Goal: Task Accomplishment & Management: Use online tool/utility

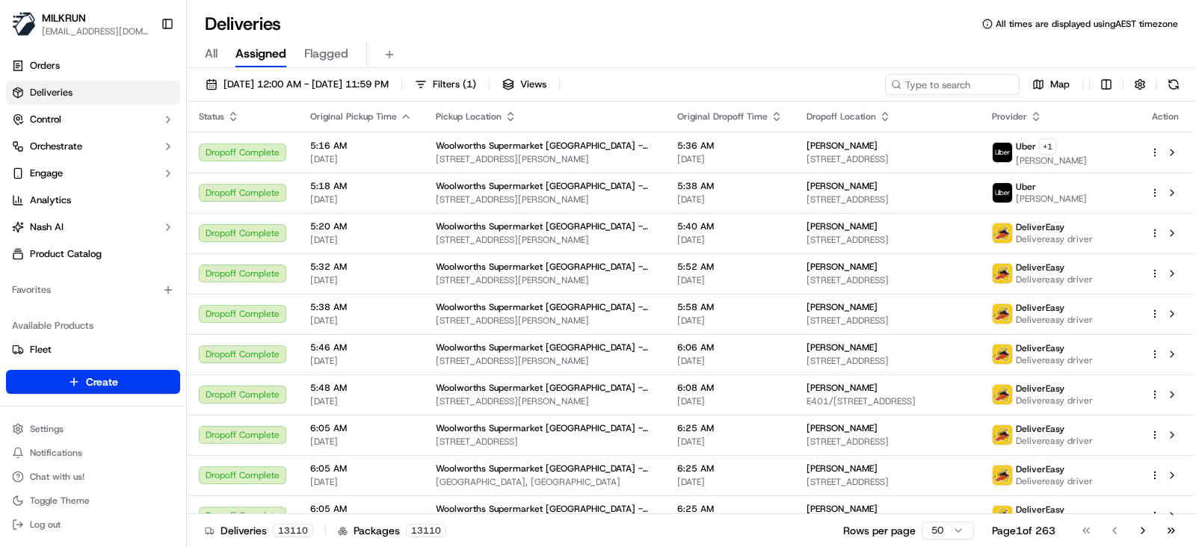
click at [220, 55] on div "All Assigned Flagged" at bounding box center [691, 55] width 1009 height 26
click at [213, 55] on span "All" at bounding box center [211, 54] width 13 height 18
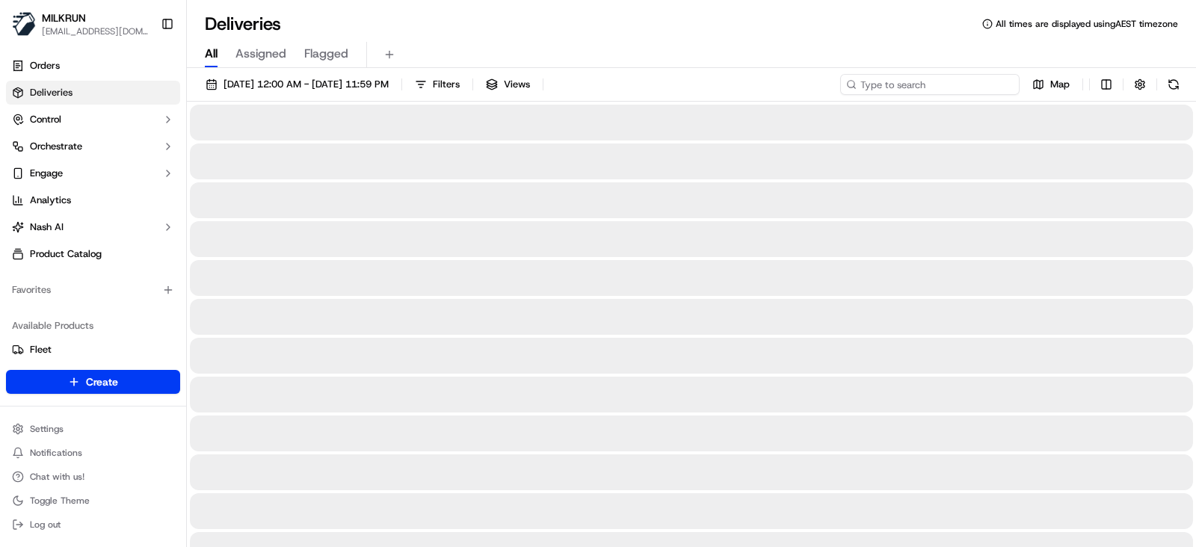
click at [924, 80] on input at bounding box center [929, 84] width 179 height 21
paste input "ea816e02-7caf-401e-aa4c-5628fa3df6f8"
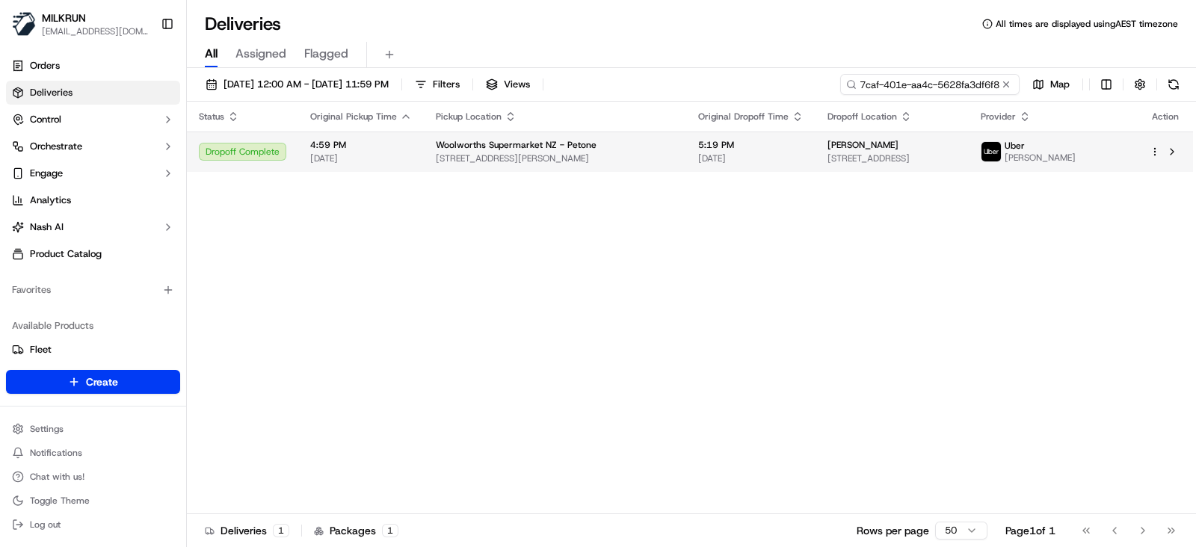
type input "ea816e02-7caf-401e-aa4c-5628fa3df6f8"
click at [698, 155] on span "[DATE]" at bounding box center [750, 158] width 105 height 12
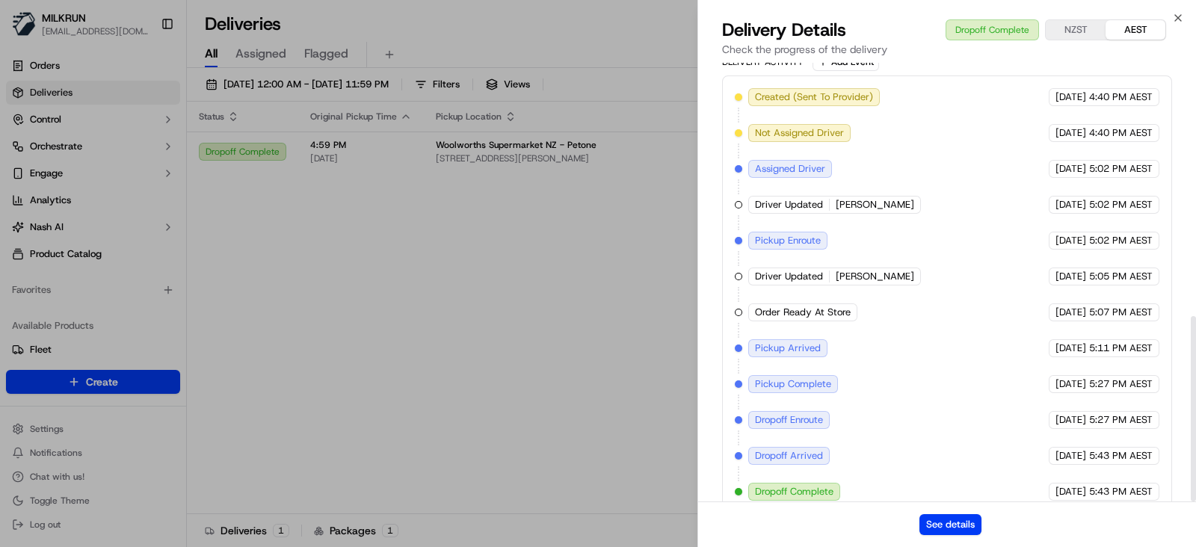
scroll to position [599, 0]
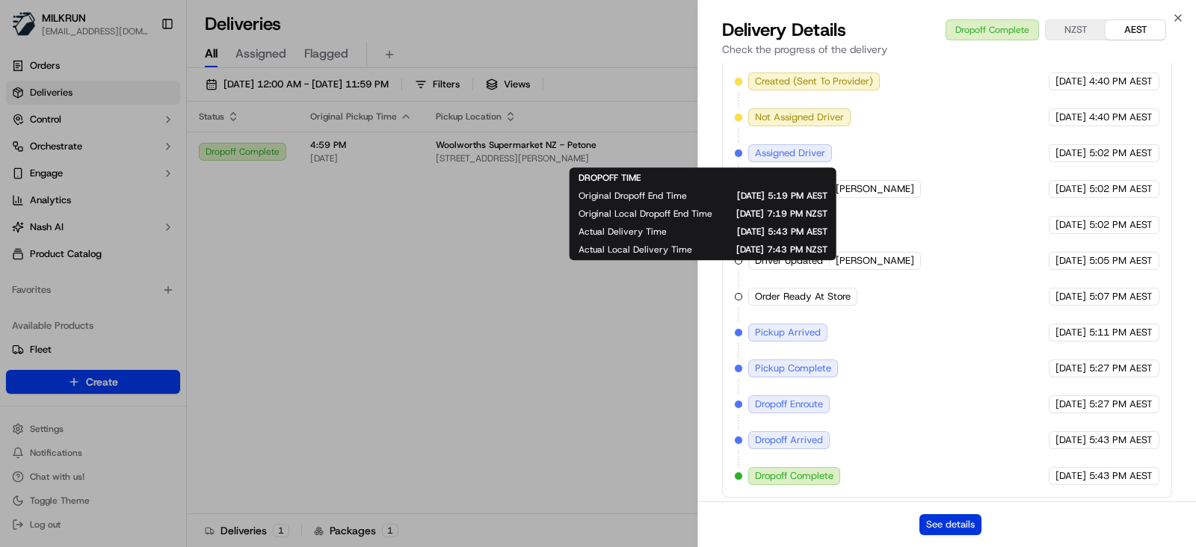
click at [951, 525] on button "See details" at bounding box center [950, 524] width 62 height 21
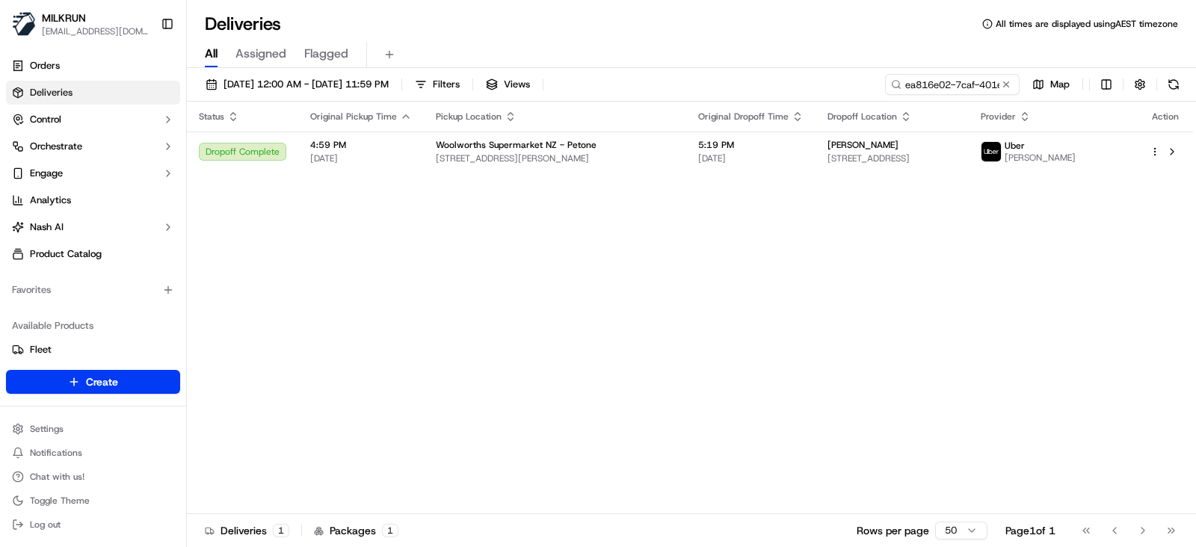
click at [1005, 84] on button at bounding box center [1006, 84] width 15 height 15
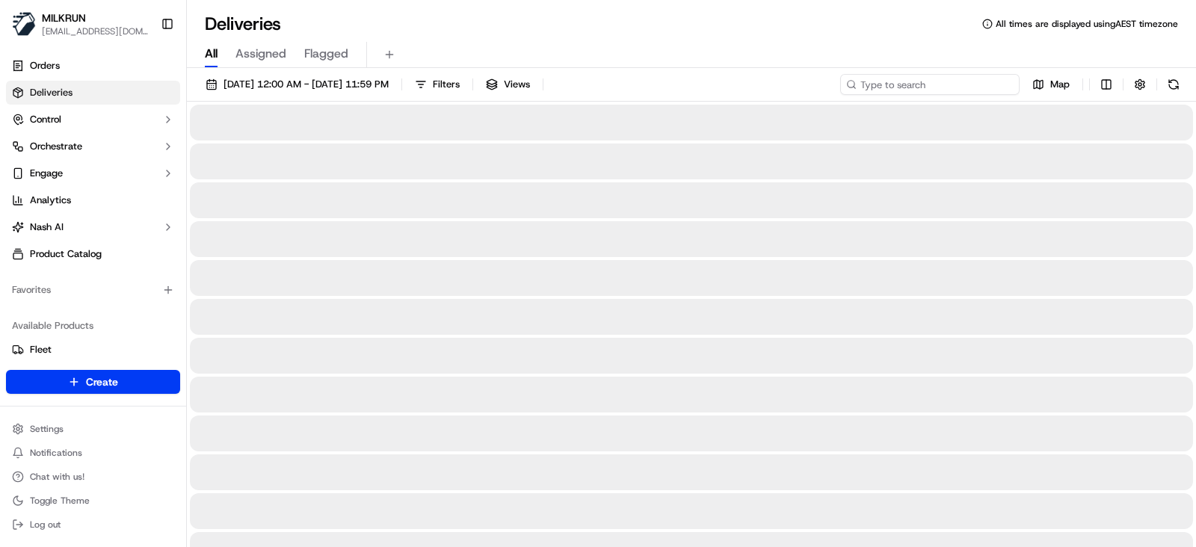
click at [951, 83] on input at bounding box center [929, 84] width 179 height 21
paste input "3df3461c-e03c-4537-ae4e-55fa4f870f5b"
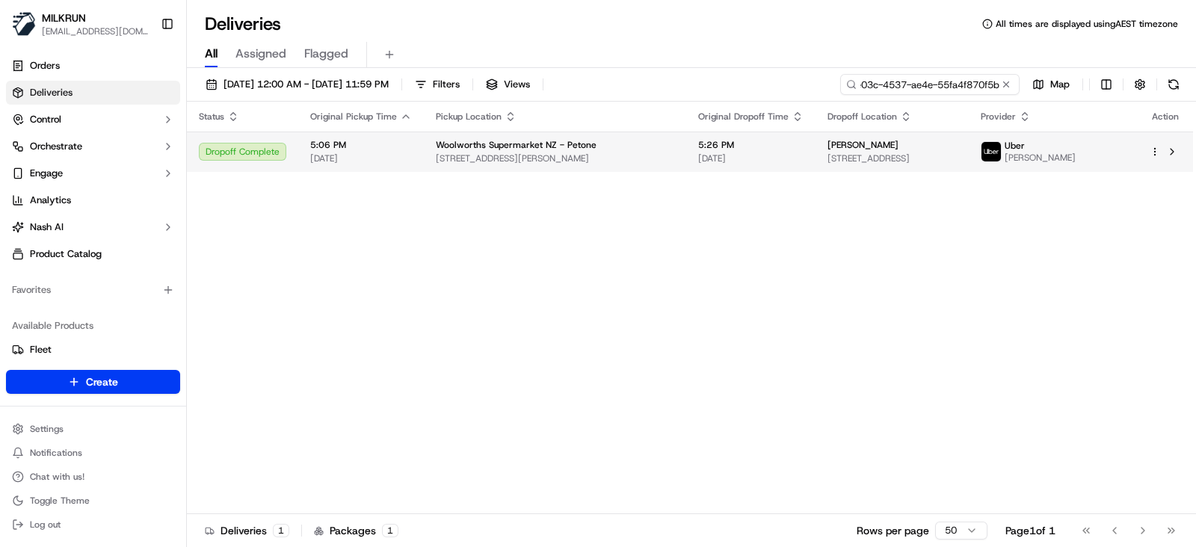
type input "3df3461c-e03c-4537-ae4e-55fa4f870f5b"
click at [582, 158] on span "45 Jackson St, Lower Hutt, Wellington 5012, NZ" at bounding box center [555, 158] width 238 height 12
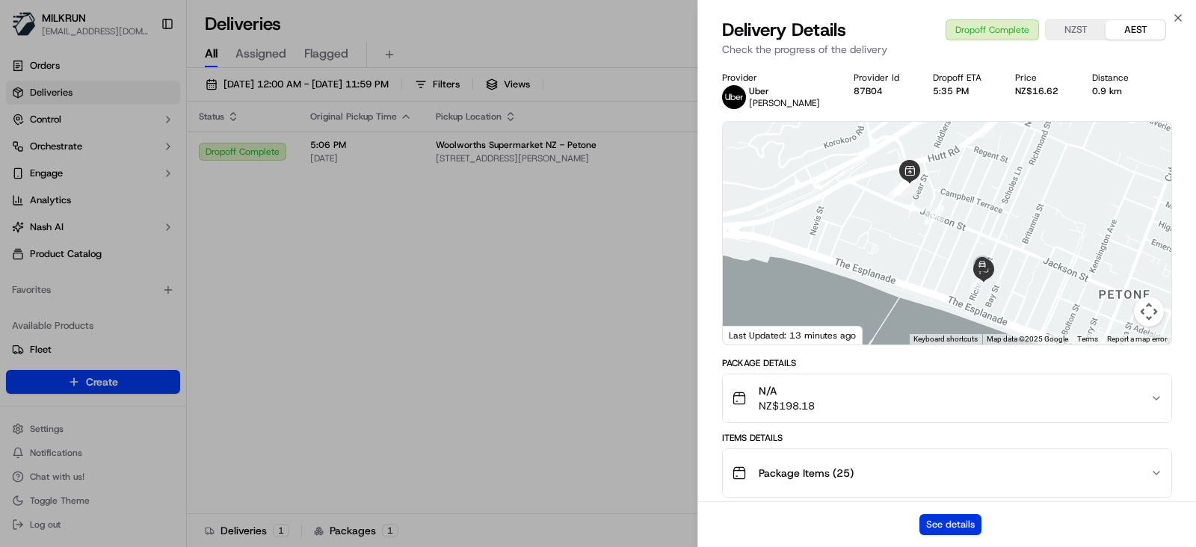
click at [960, 517] on button "See details" at bounding box center [950, 524] width 62 height 21
drag, startPoint x: 409, startPoint y: 333, endPoint x: 523, endPoint y: 197, distance: 177.1
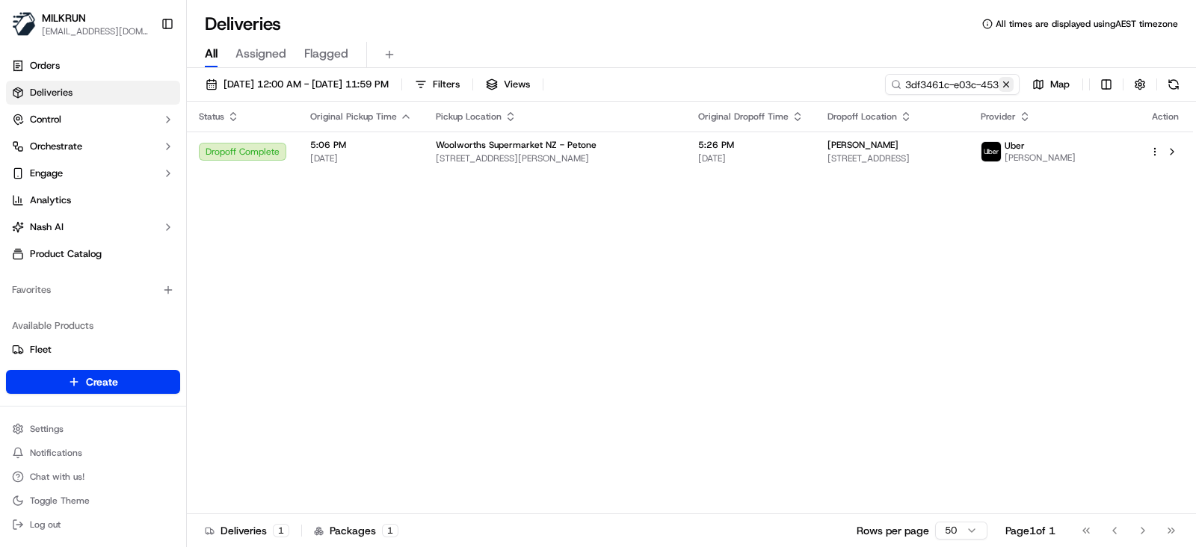
click at [1010, 81] on button at bounding box center [1006, 84] width 15 height 15
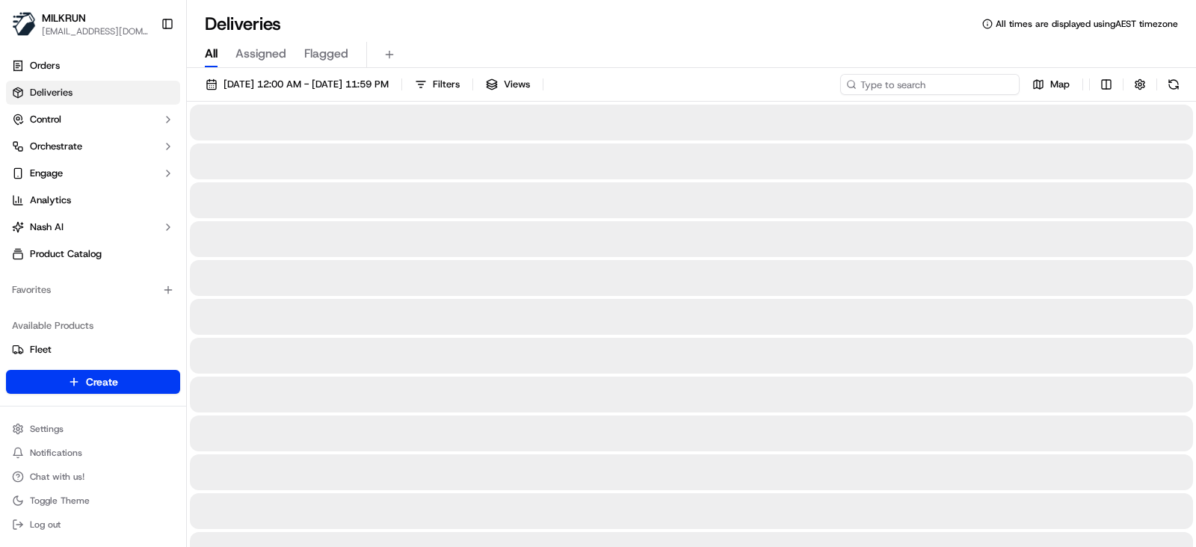
click at [963, 80] on input at bounding box center [929, 84] width 179 height 21
paste input "dbd120c8-4d80-4f2f-a9f4-d1235c255a93"
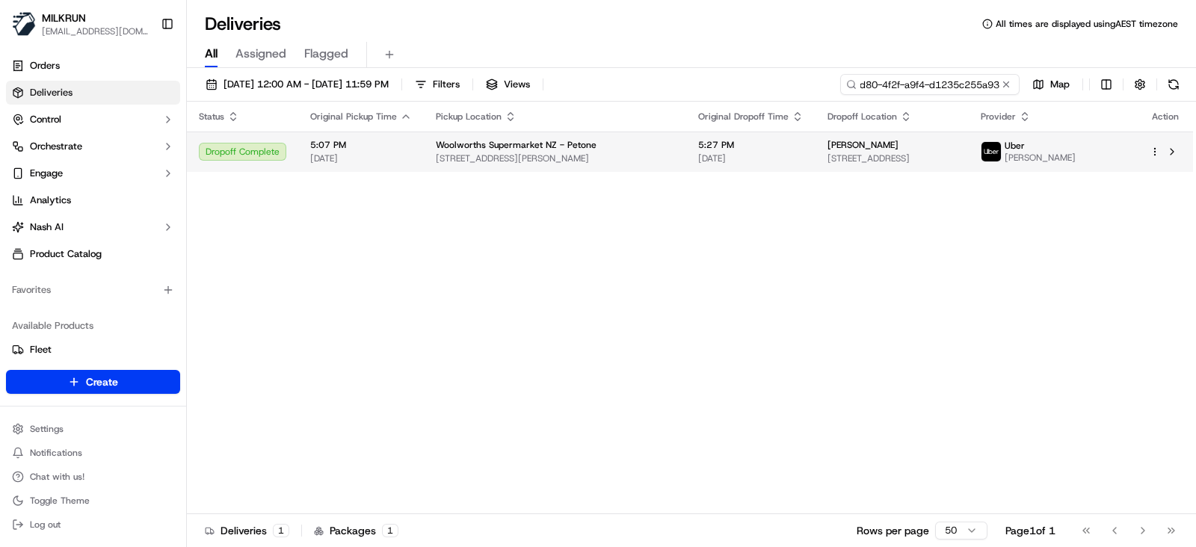
type input "dbd120c8-4d80-4f2f-a9f4-d1235c255a93"
click at [580, 151] on div "Woolworths Supermarket NZ - Petone 45 Jackson St, Lower Hutt, Wellington 5012, …" at bounding box center [555, 151] width 238 height 25
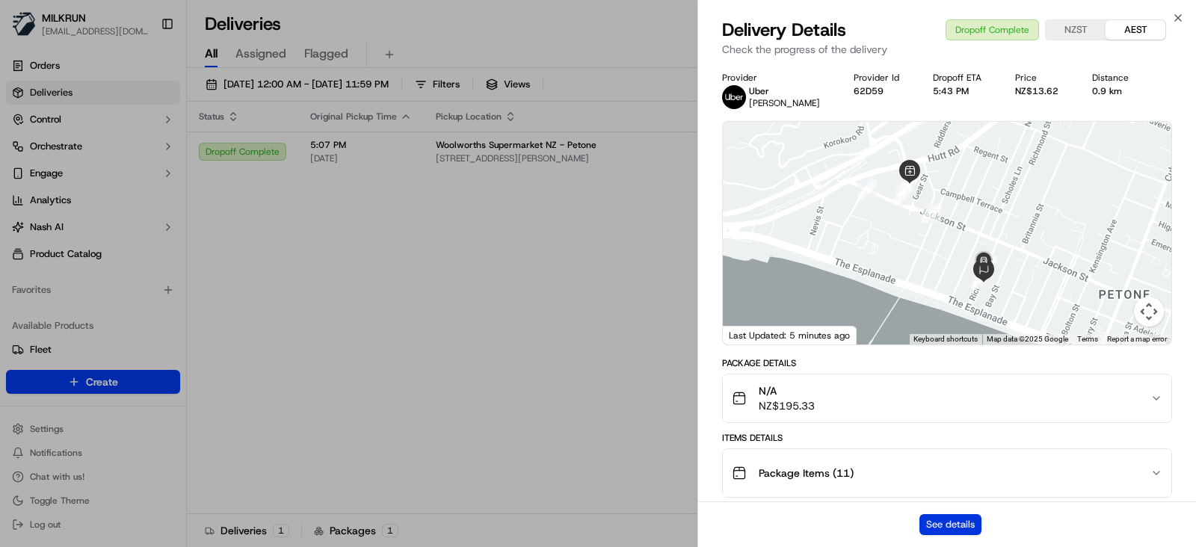
click at [960, 521] on button "See details" at bounding box center [950, 524] width 62 height 21
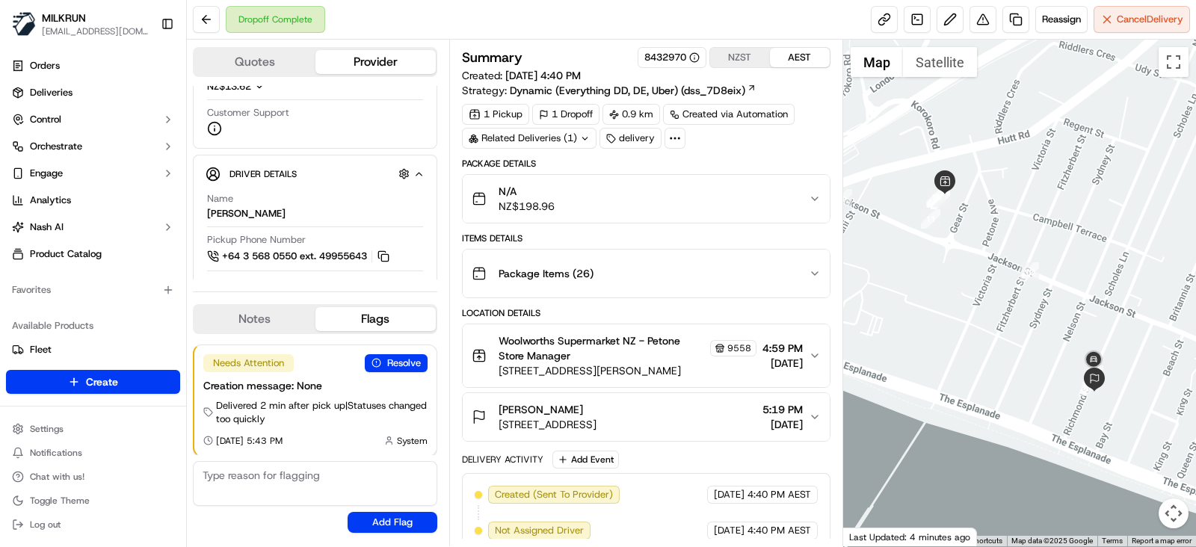
click at [694, 207] on div "N/A NZ$198.96" at bounding box center [640, 199] width 337 height 30
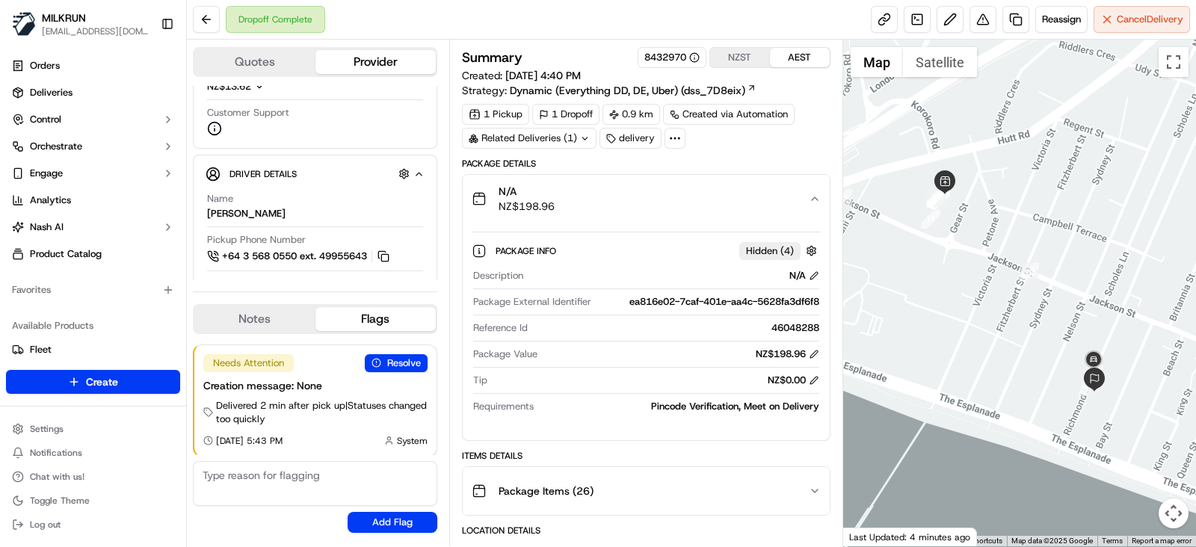
click at [694, 207] on div "N/A NZ$198.96" at bounding box center [640, 199] width 337 height 30
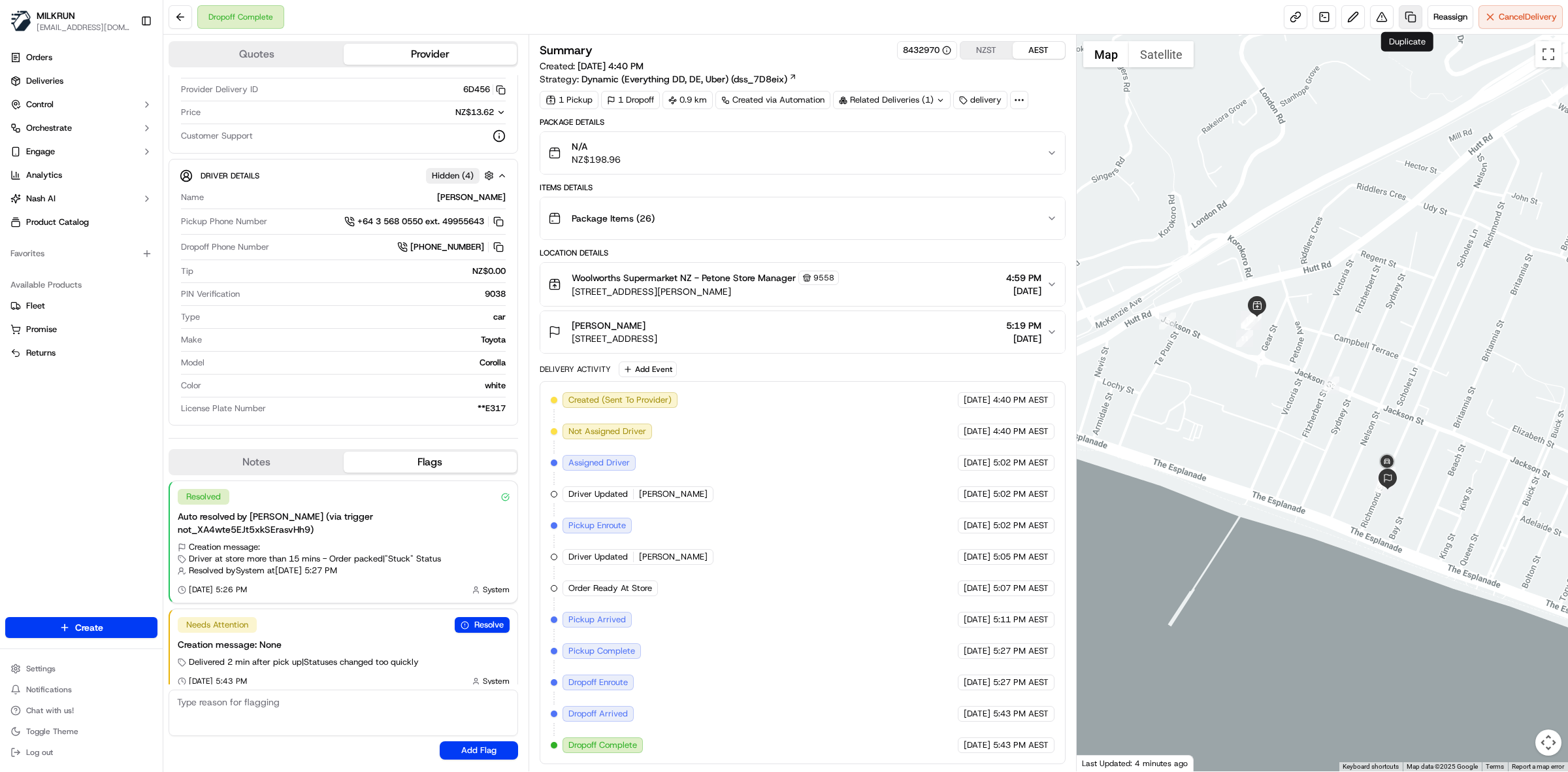
click at [1044, 17] on link at bounding box center [1410, 17] width 24 height 24
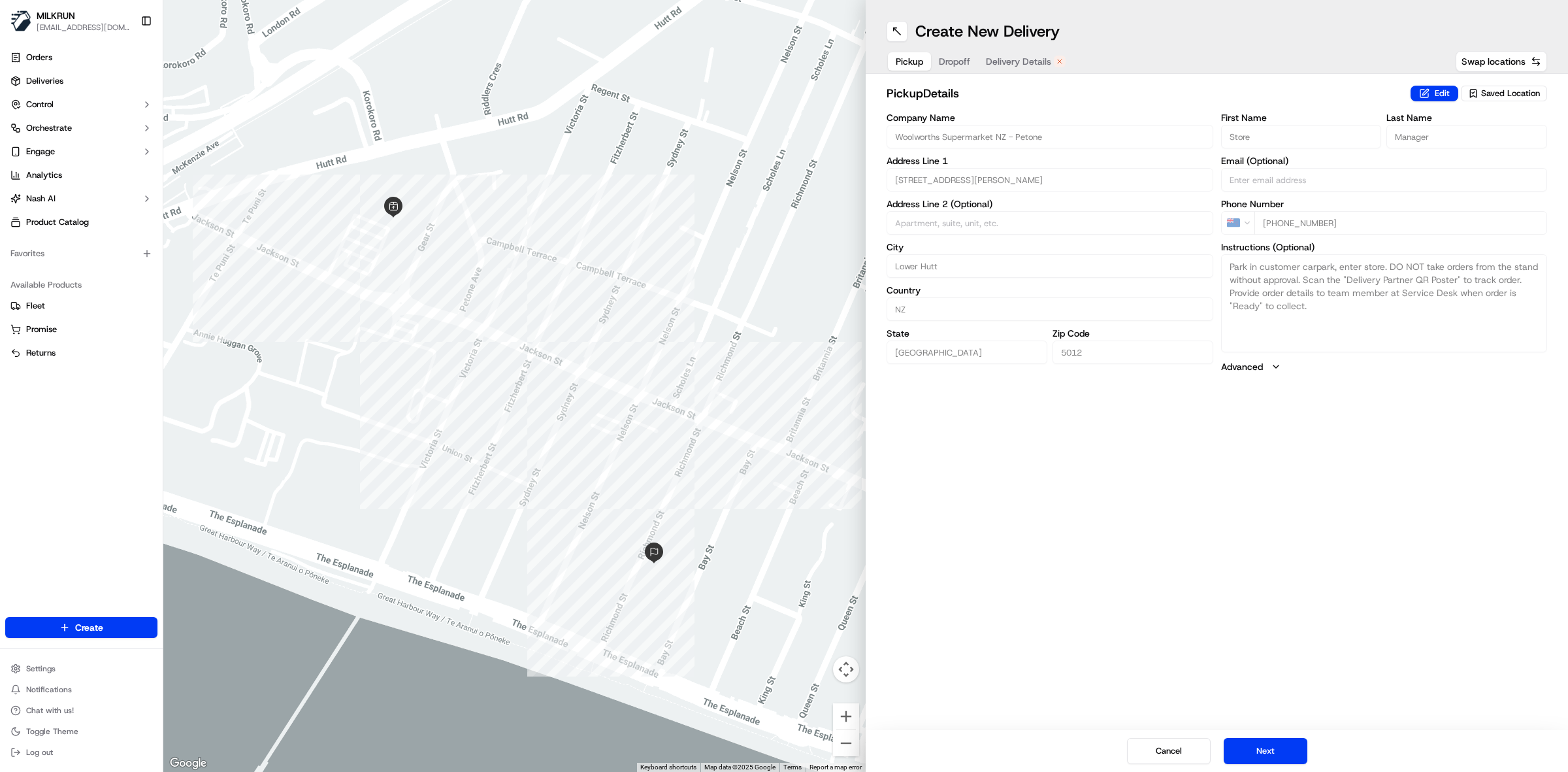
click at [1017, 60] on span "Delivery Details" at bounding box center [1018, 61] width 66 height 13
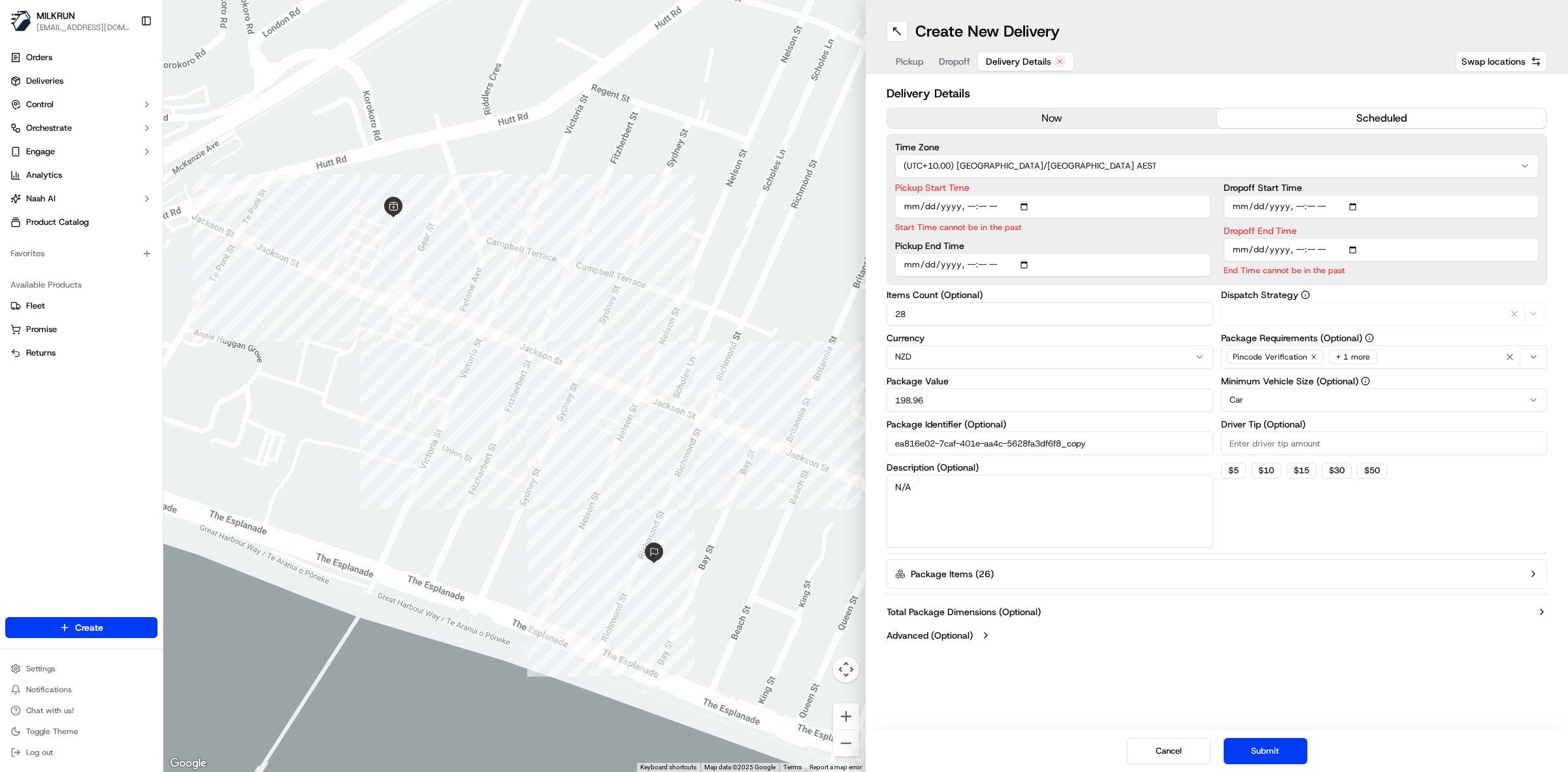
click at [1044, 115] on button "now" at bounding box center [1051, 118] width 330 height 19
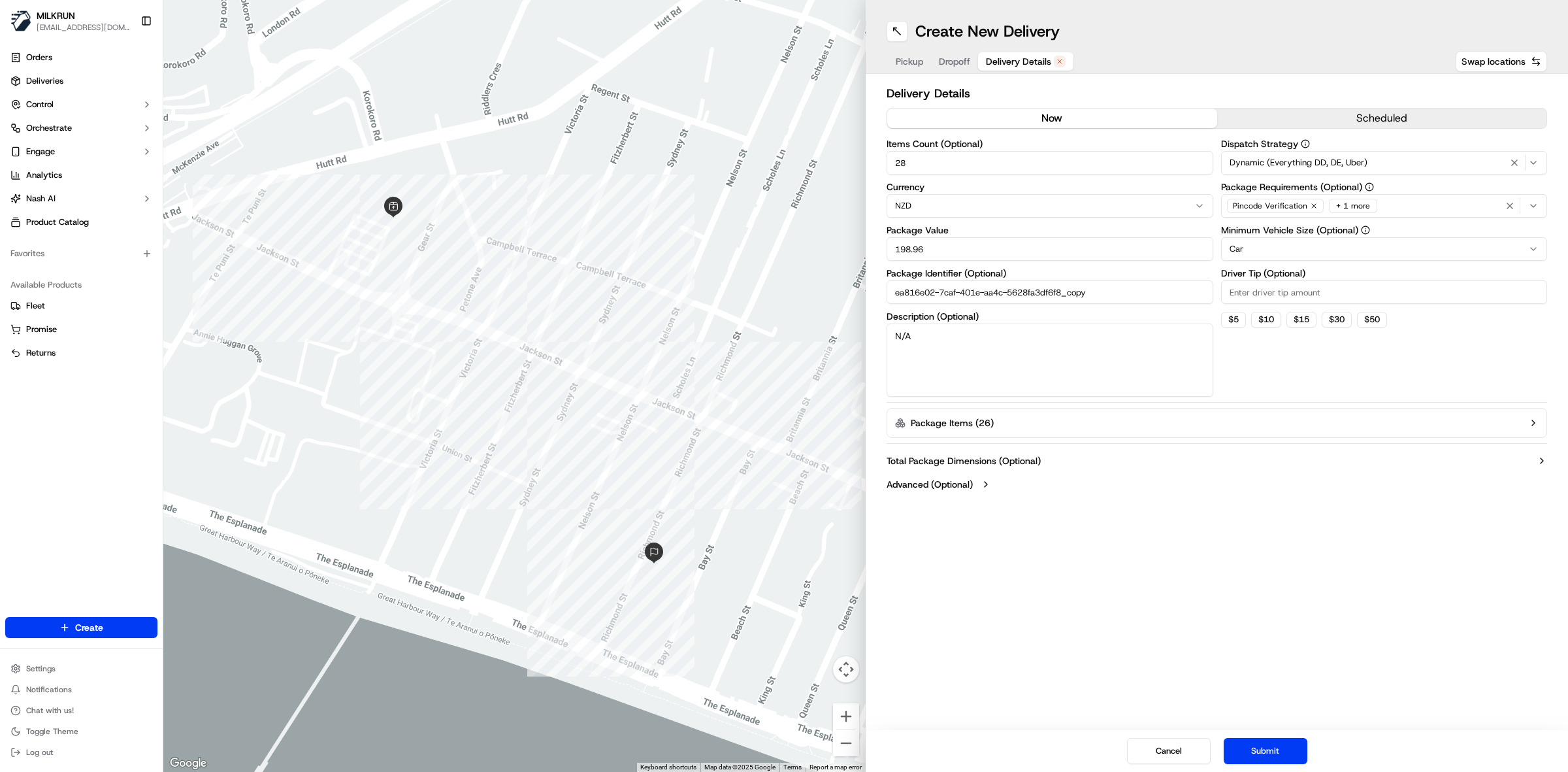
click at [1026, 63] on span "Delivery Details" at bounding box center [1018, 61] width 66 height 13
click at [1044, 119] on button "now" at bounding box center [1051, 118] width 330 height 19
click at [1044, 477] on button "Submit" at bounding box center [1266, 751] width 84 height 26
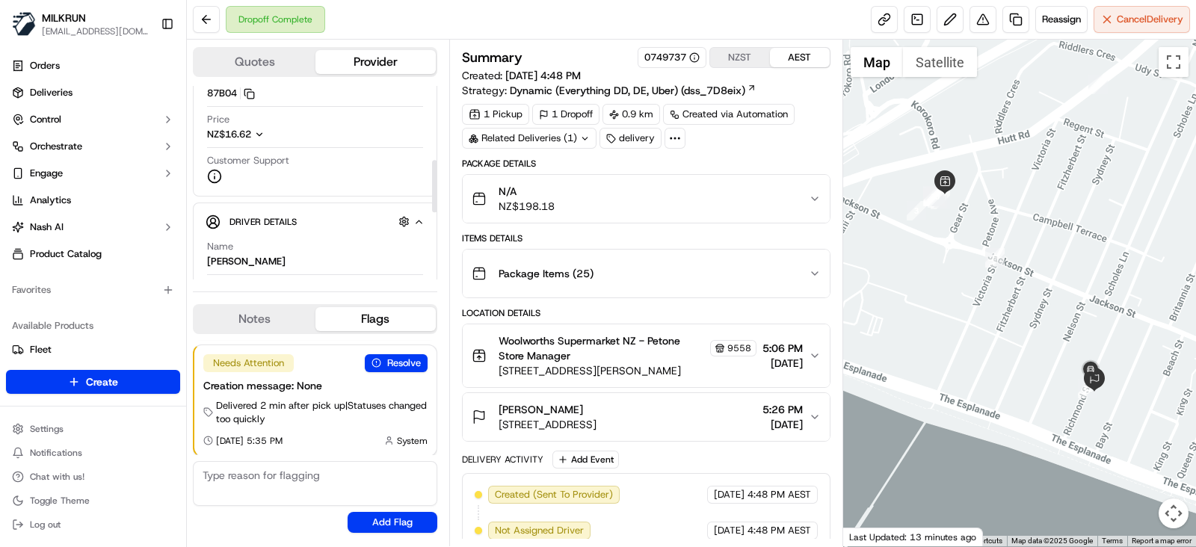
scroll to position [280, 0]
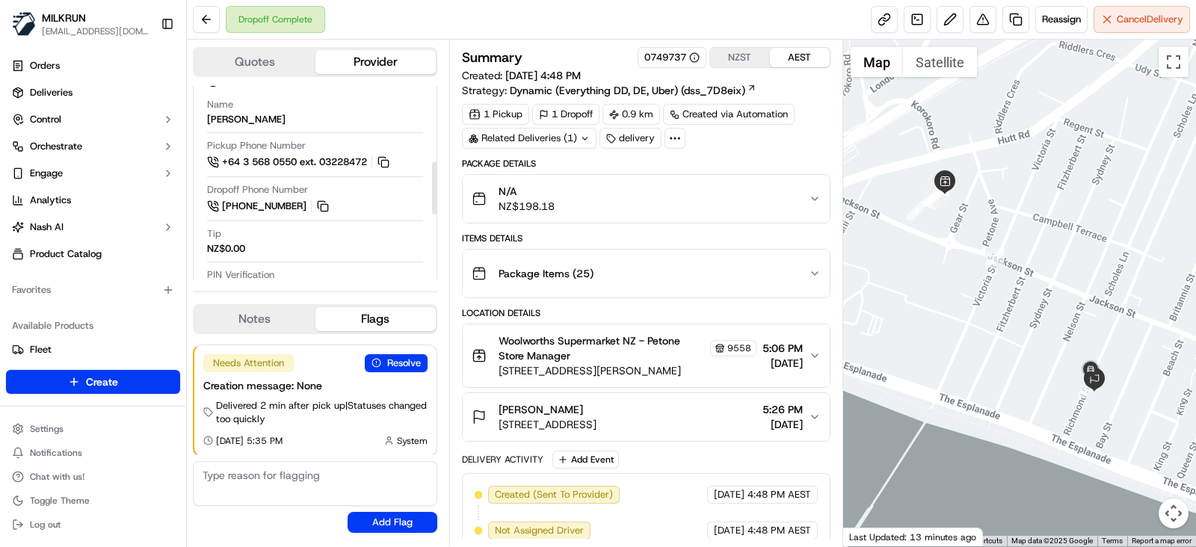
click at [702, 204] on div "N/A NZ$198.18" at bounding box center [640, 199] width 337 height 30
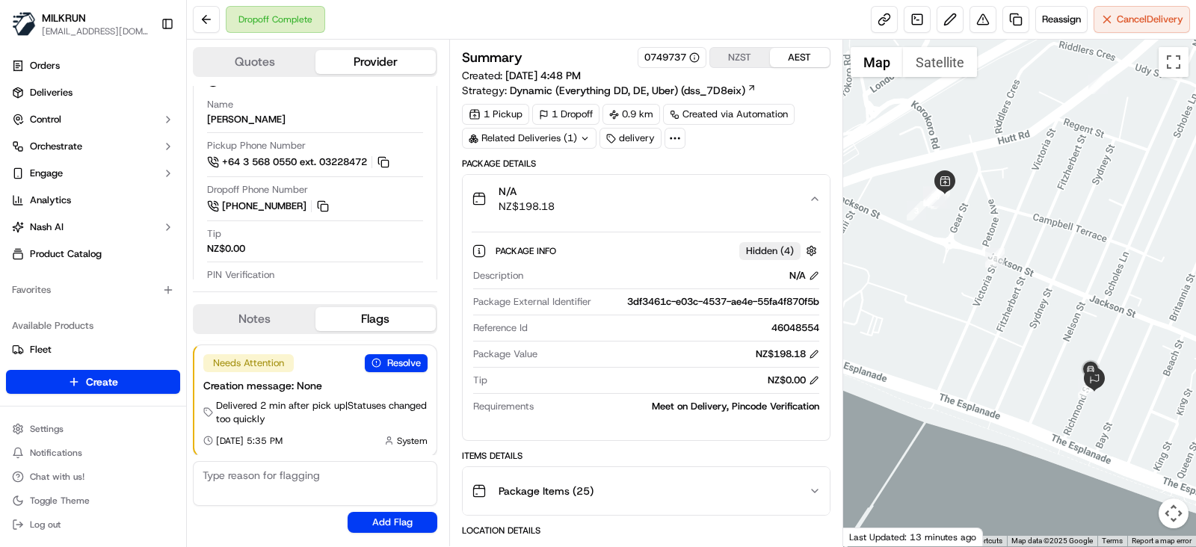
click at [702, 204] on div "N/A NZ$198.18" at bounding box center [640, 199] width 337 height 30
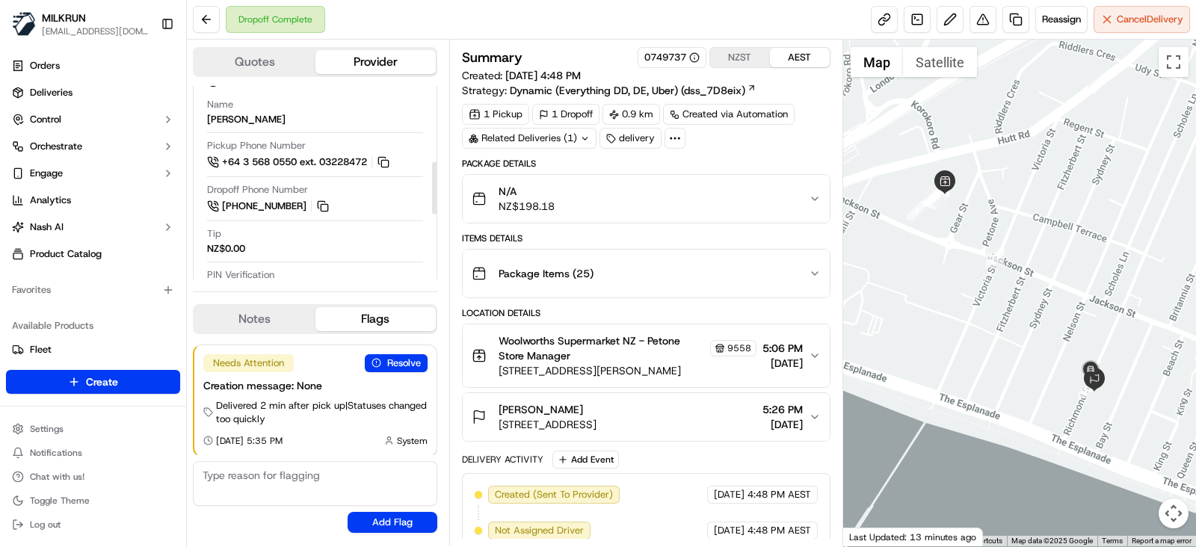
click at [712, 203] on div "N/A NZ$198.18" at bounding box center [640, 199] width 337 height 30
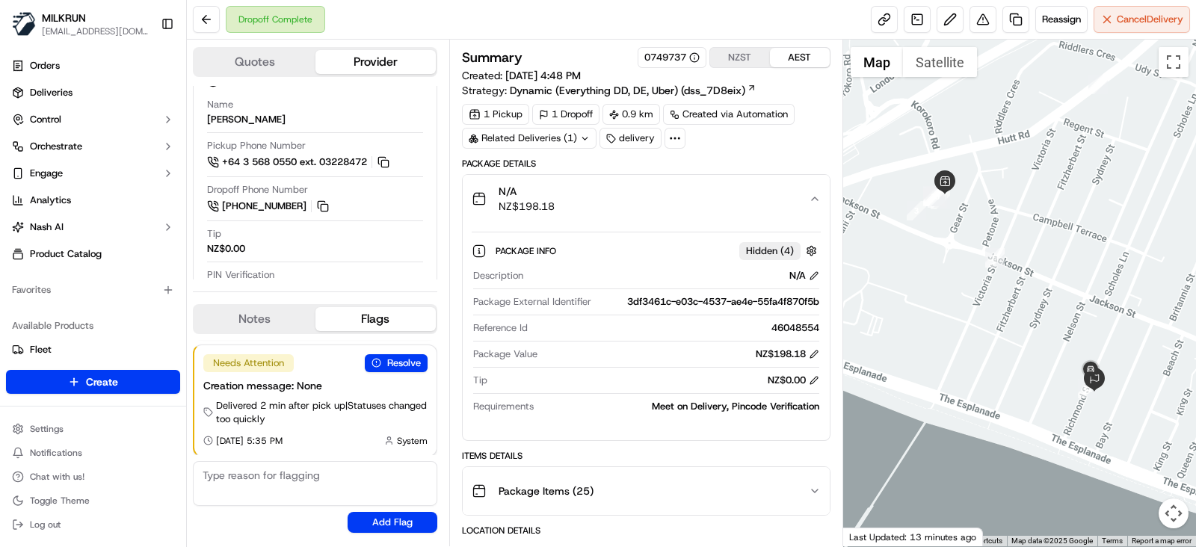
click at [712, 203] on div "N/A NZ$198.18" at bounding box center [640, 199] width 337 height 30
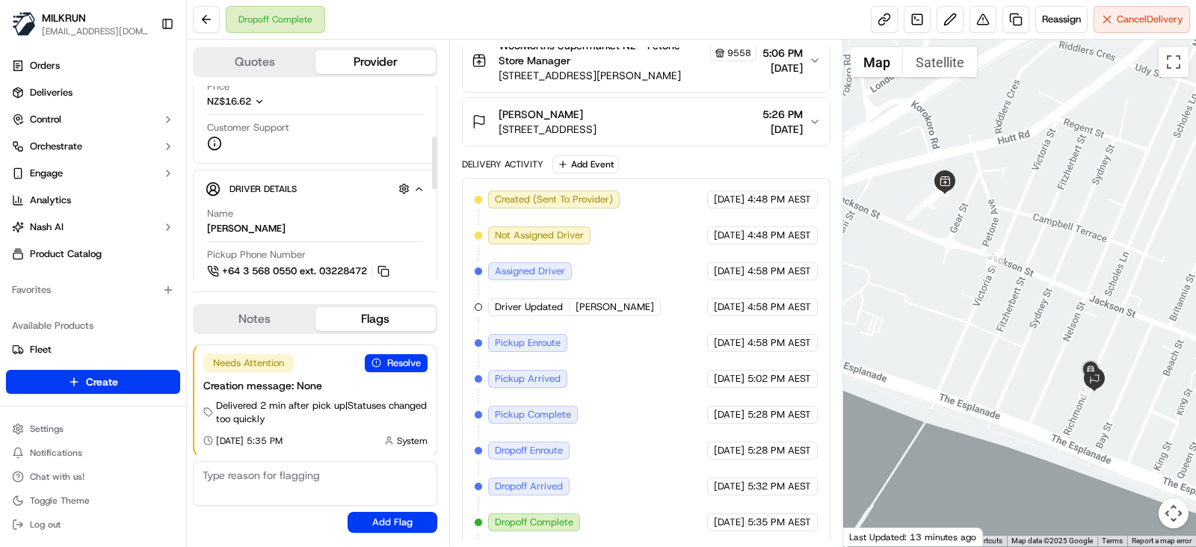
scroll to position [186, 0]
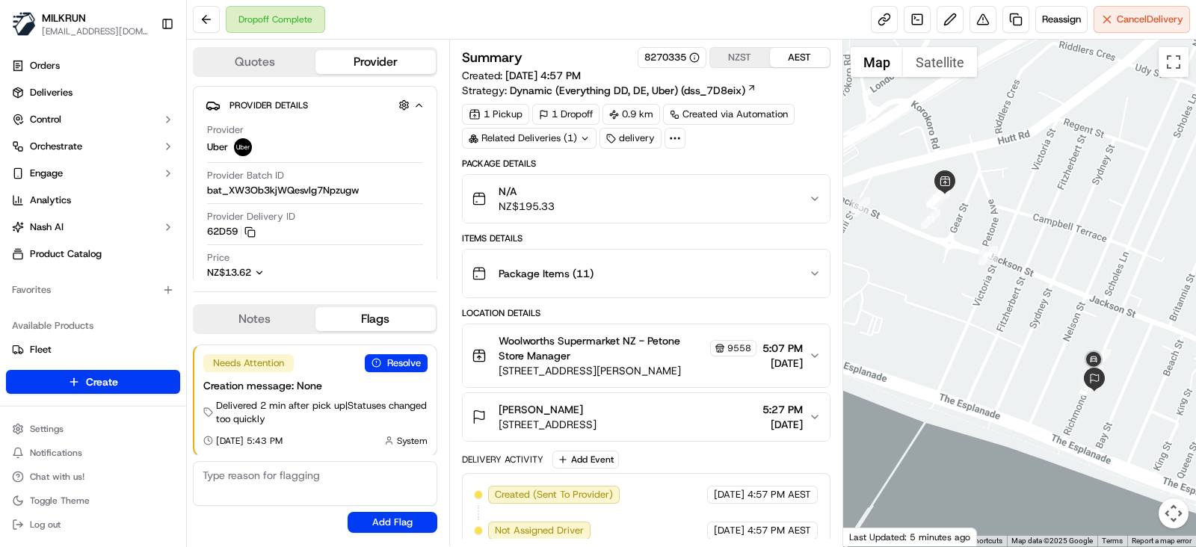
click at [766, 197] on div "N/A NZ$195.33" at bounding box center [640, 199] width 337 height 30
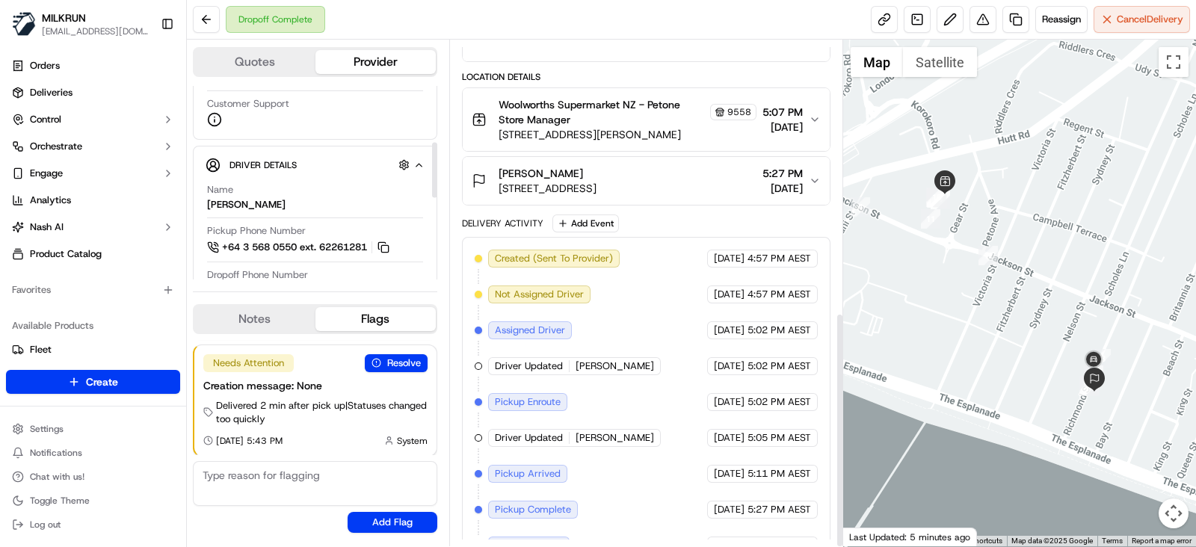
scroll to position [584, 0]
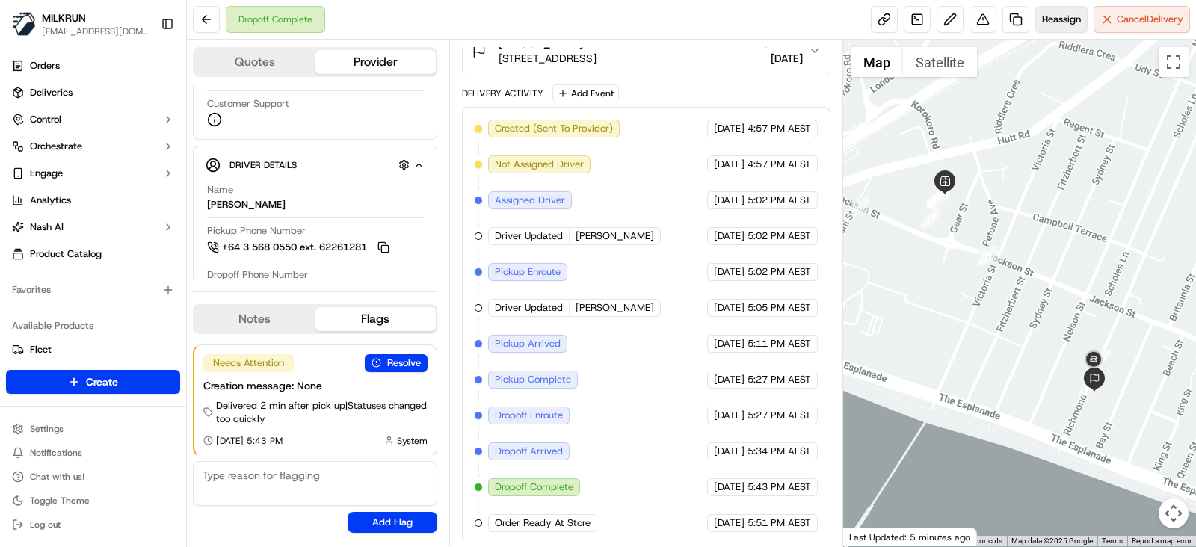
click at [1062, 25] on span "Reassign" at bounding box center [1061, 19] width 39 height 13
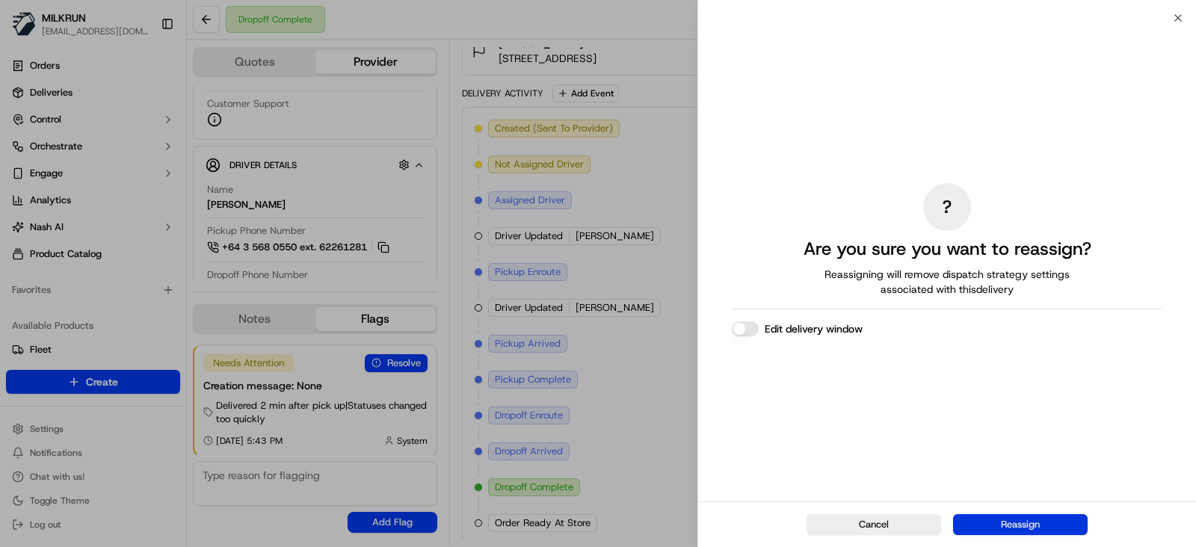
click at [1061, 526] on button "Reassign" at bounding box center [1020, 524] width 135 height 21
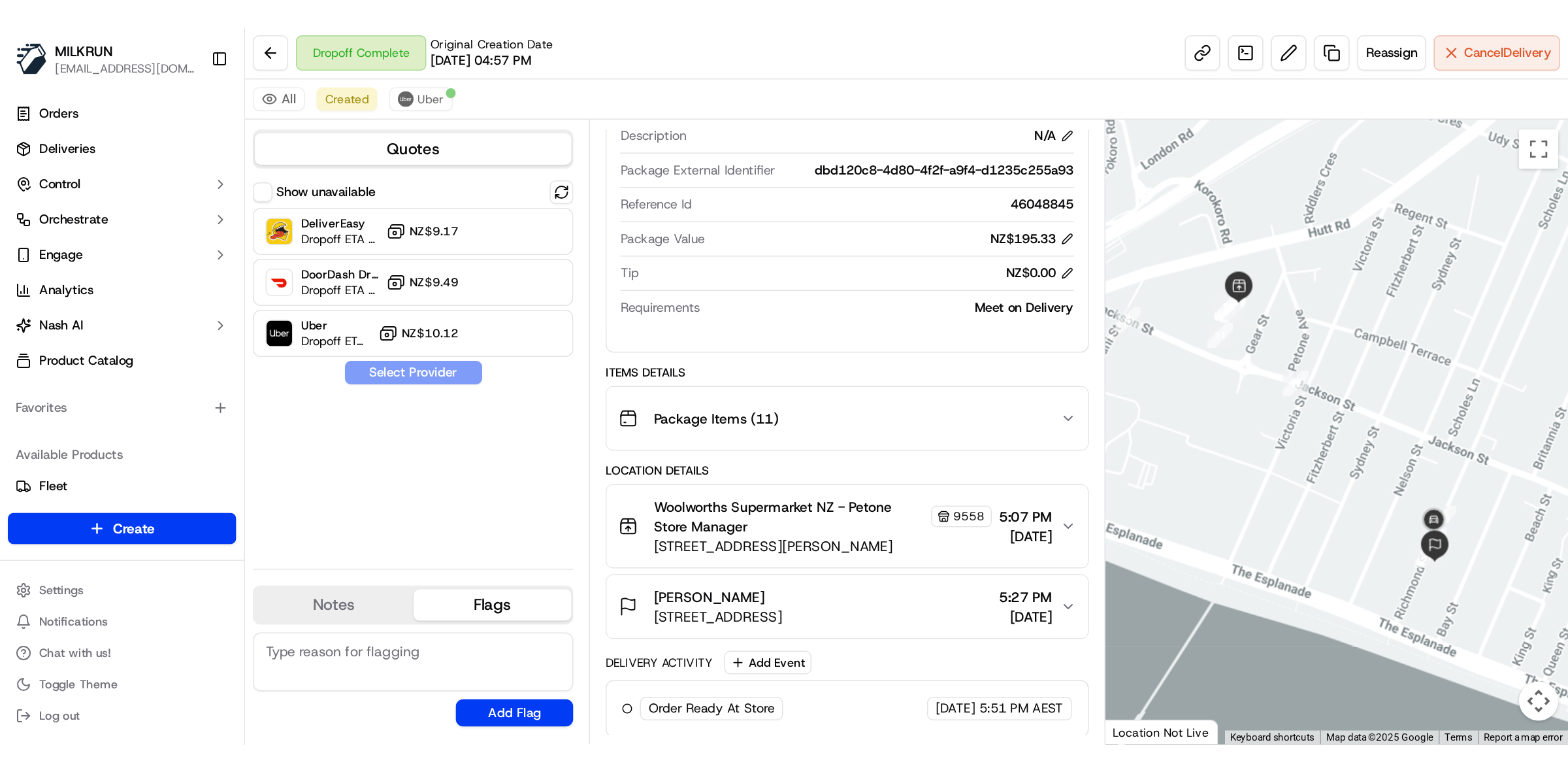
scroll to position [0, 0]
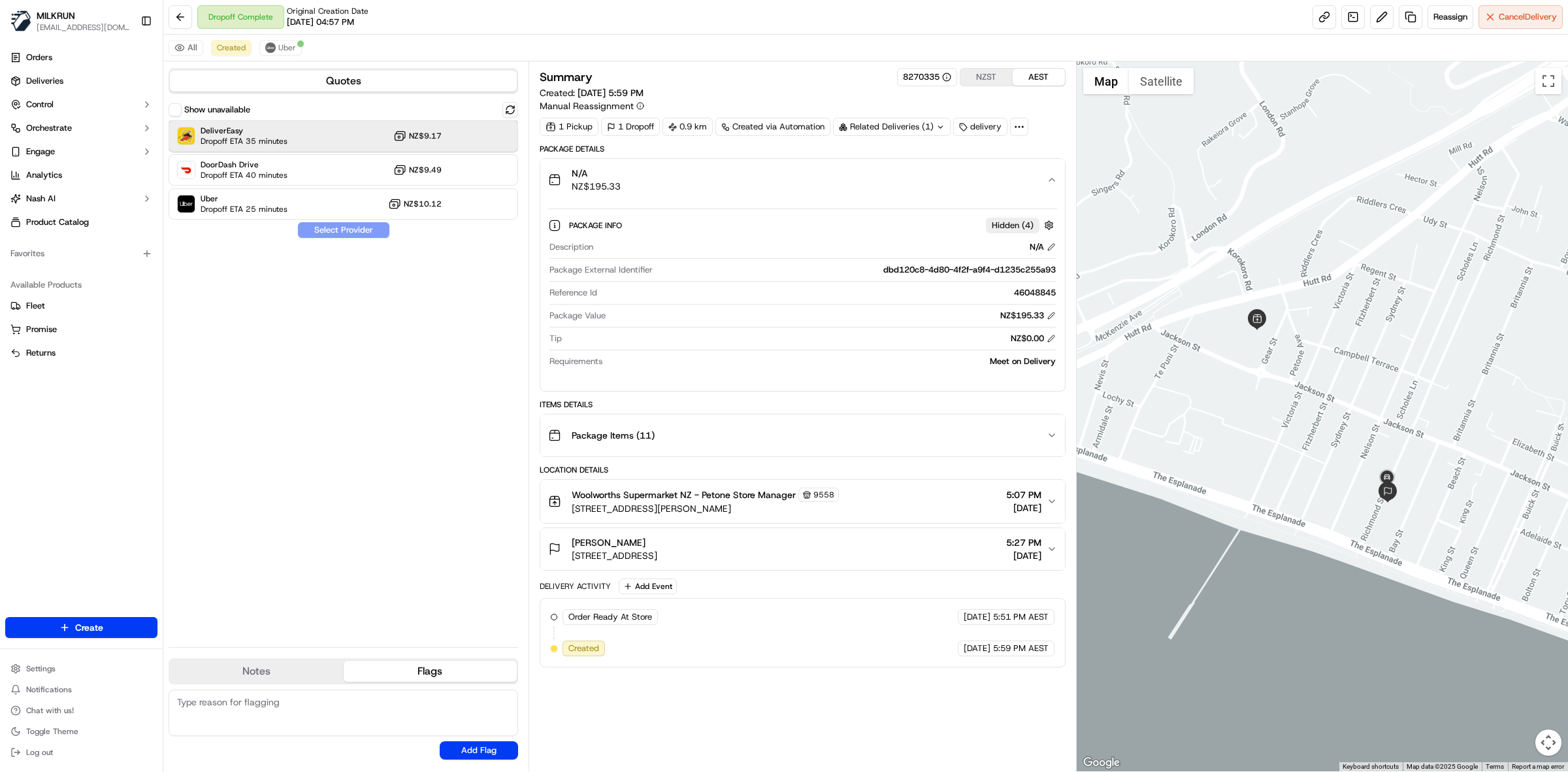
click at [312, 138] on div "DeliverEasy Dropoff ETA 35 minutes NZ$9.17" at bounding box center [343, 136] width 350 height 31
click at [280, 204] on span "Dropoff ETA 25 minutes" at bounding box center [243, 209] width 87 height 10
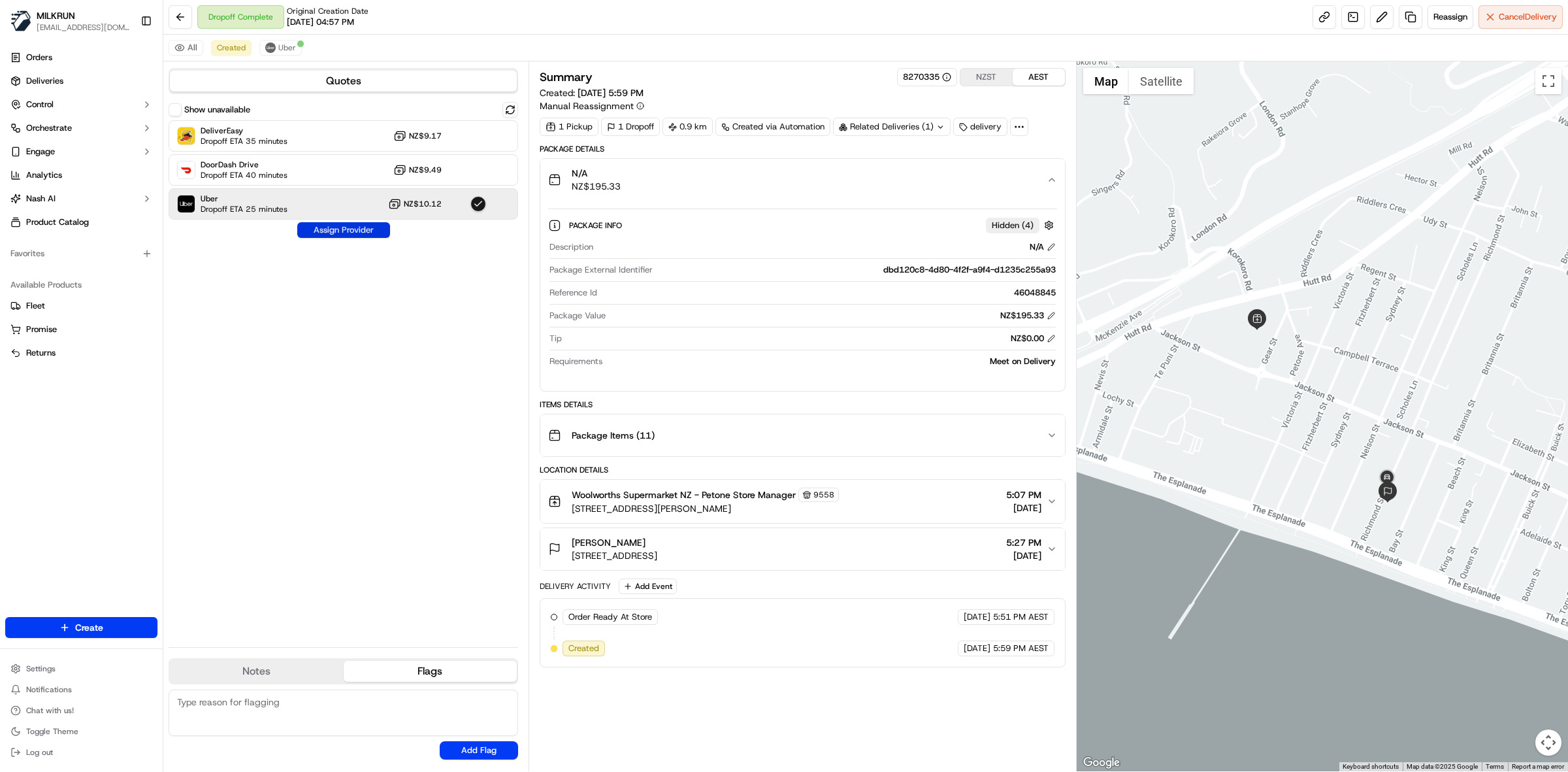
click at [344, 227] on button "Assign Provider" at bounding box center [343, 230] width 93 height 16
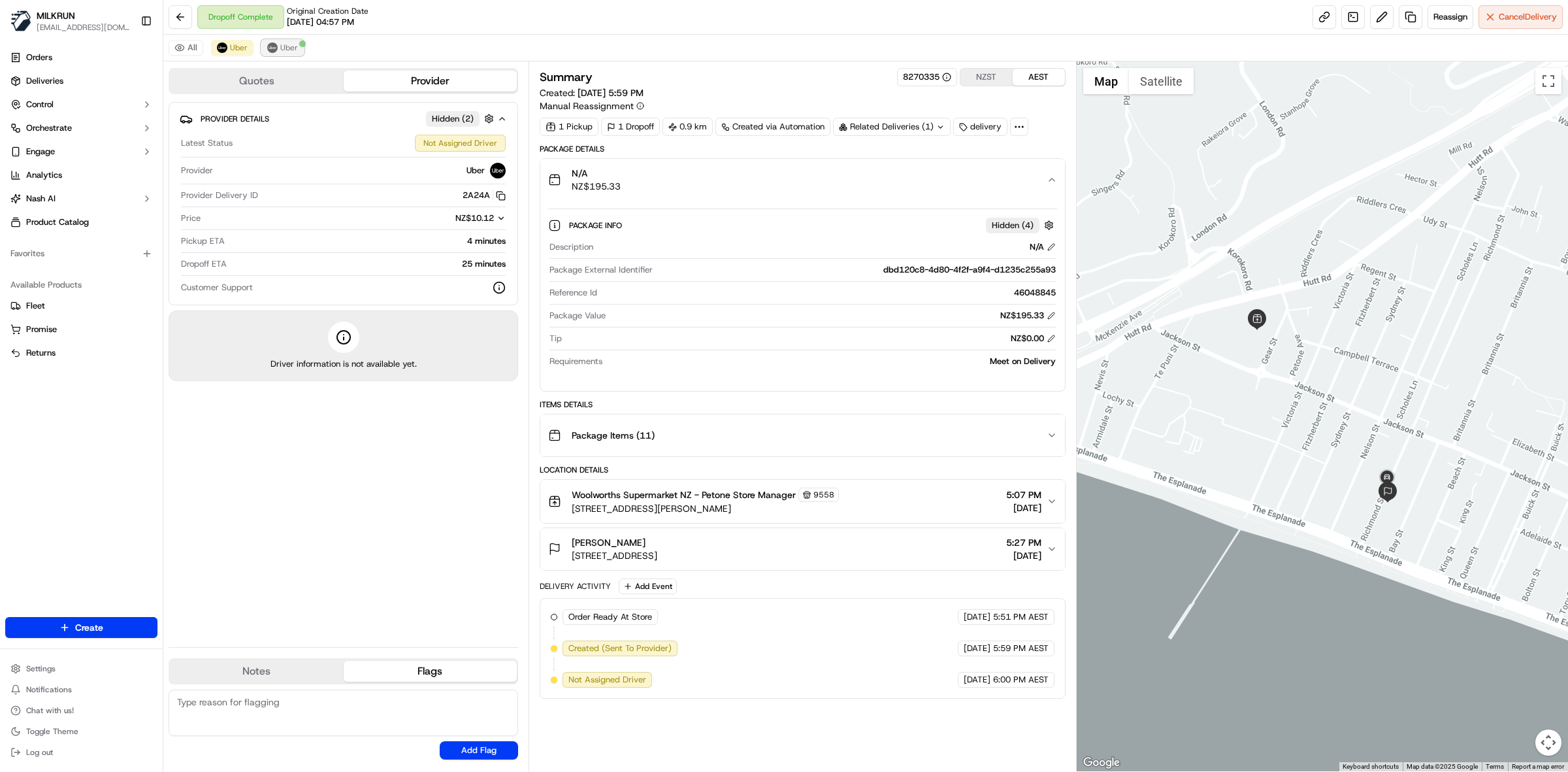
click at [291, 49] on span "Uber" at bounding box center [289, 48] width 17 height 10
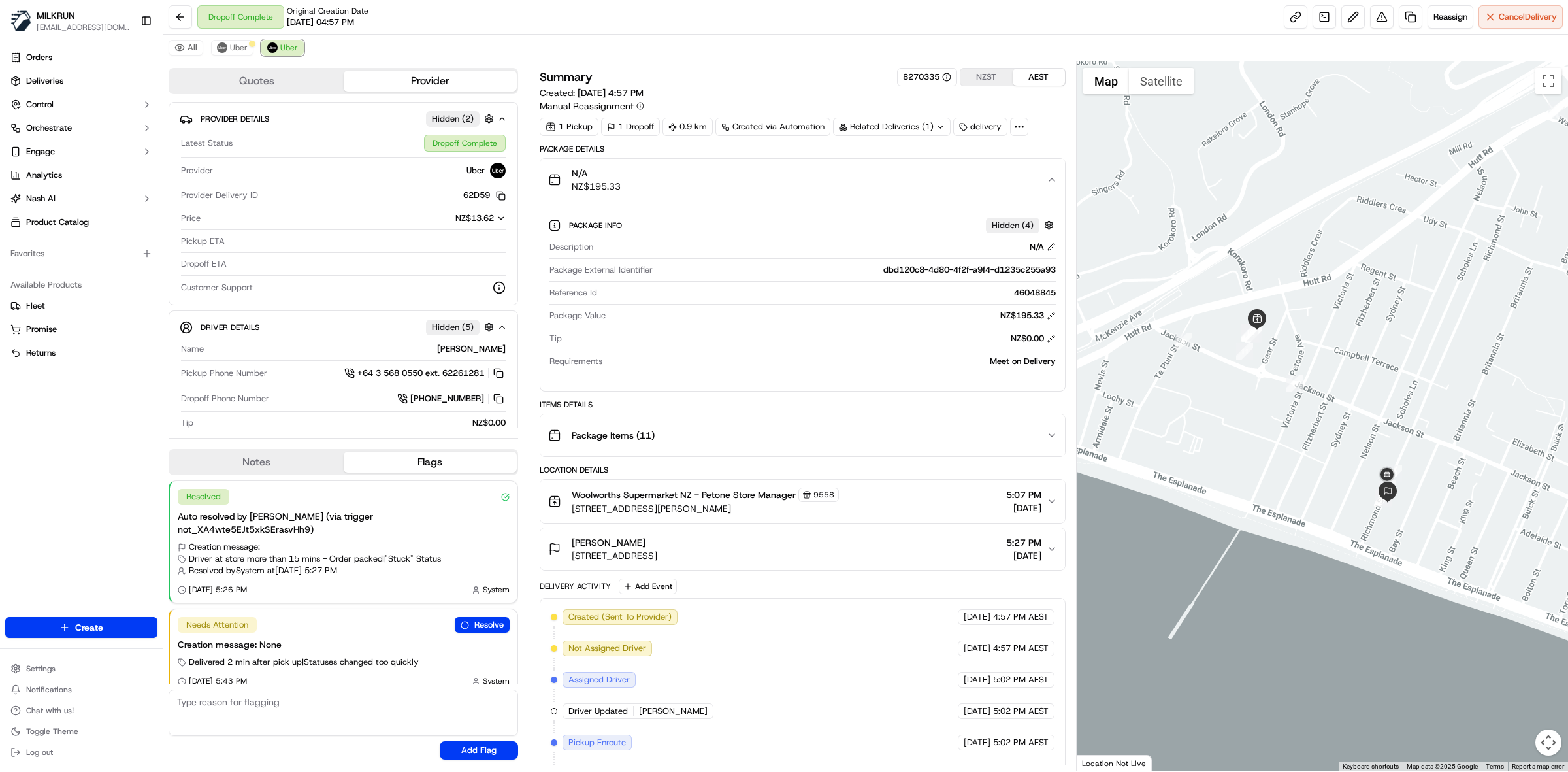
scroll to position [223, 0]
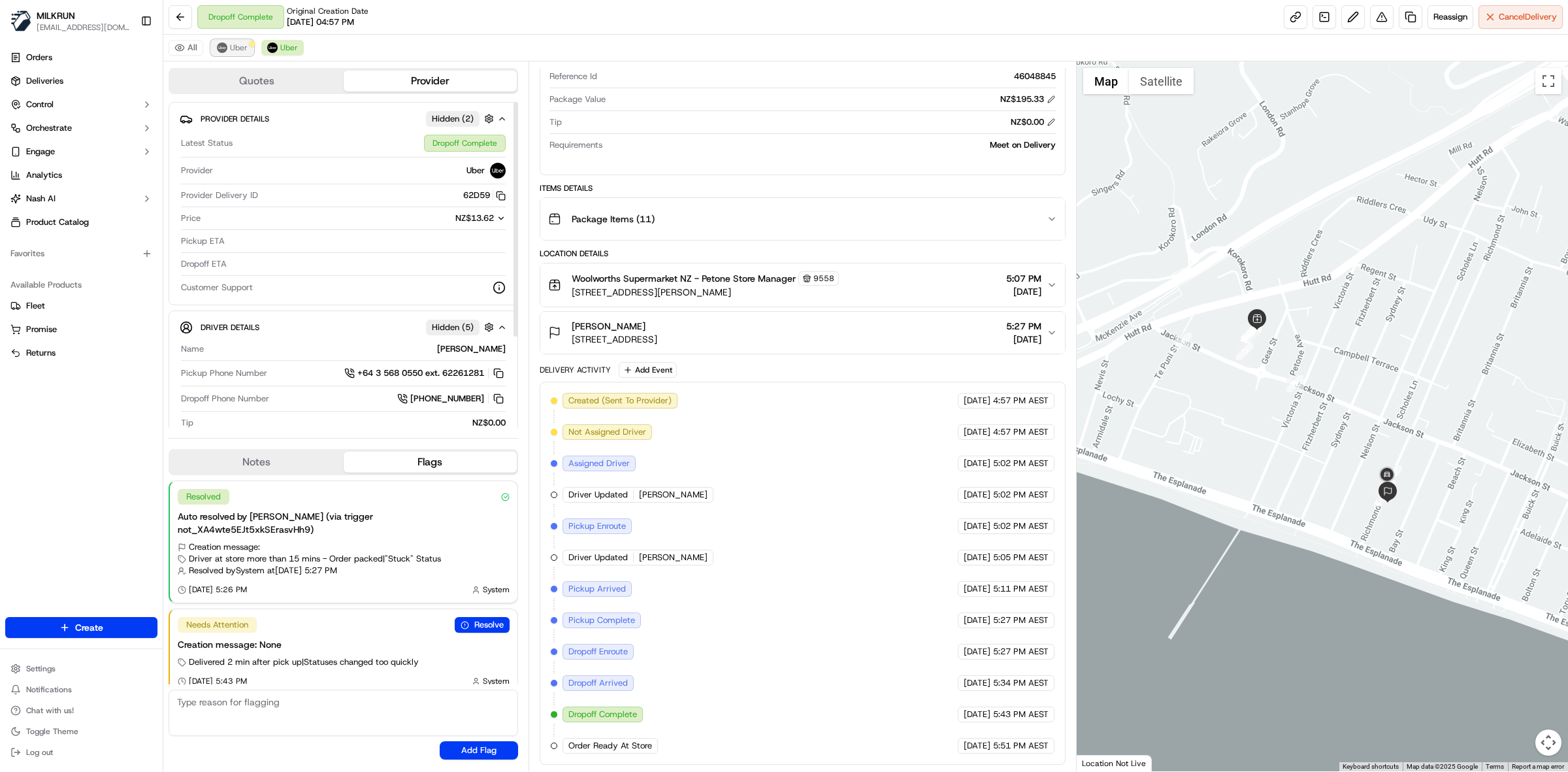
click at [235, 48] on span "Uber" at bounding box center [239, 48] width 17 height 10
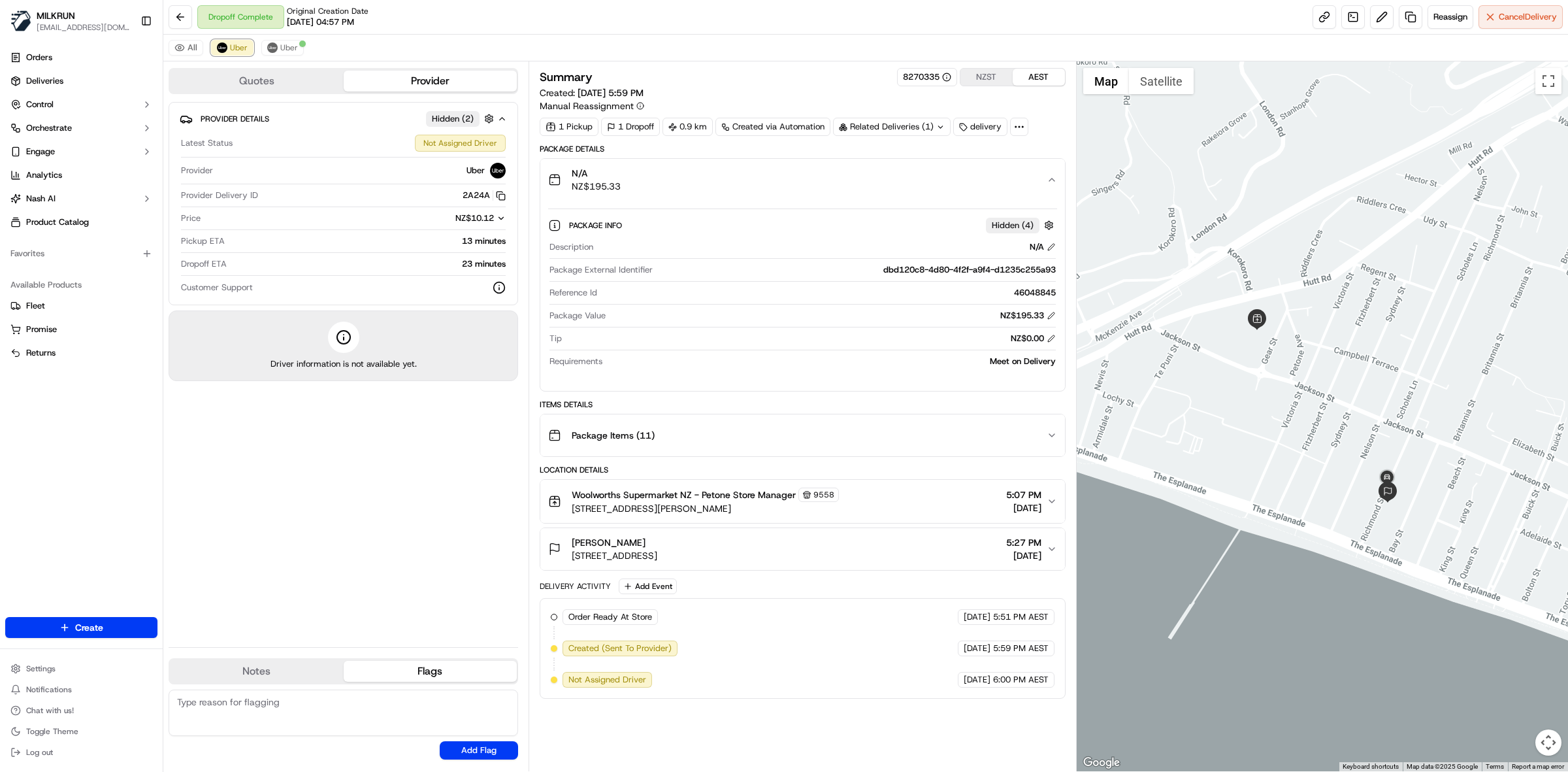
scroll to position [0, 0]
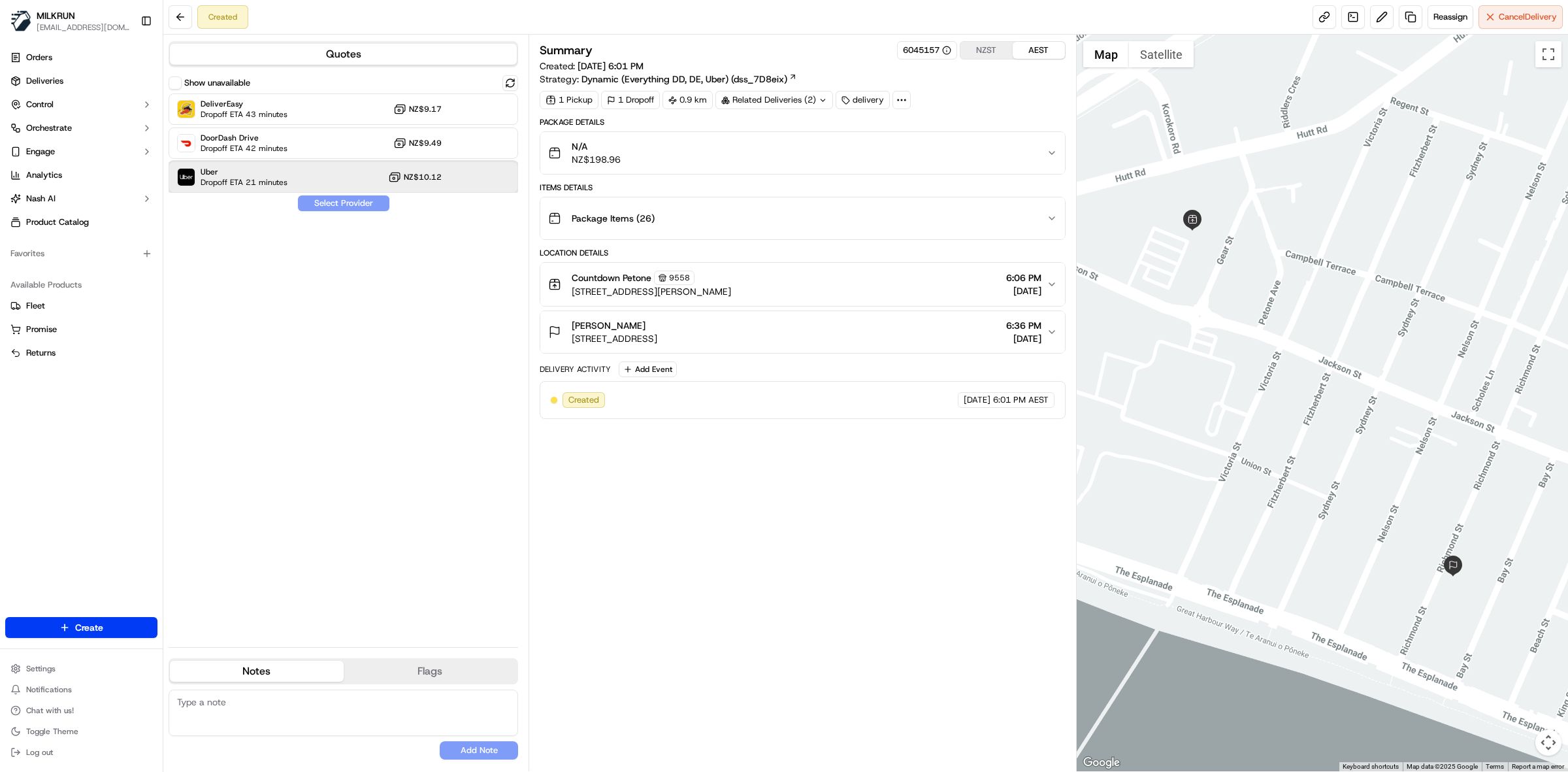
click at [260, 178] on span "Dropoff ETA 21 minutes" at bounding box center [243, 183] width 87 height 10
click at [328, 203] on button "Assign Provider" at bounding box center [343, 203] width 93 height 16
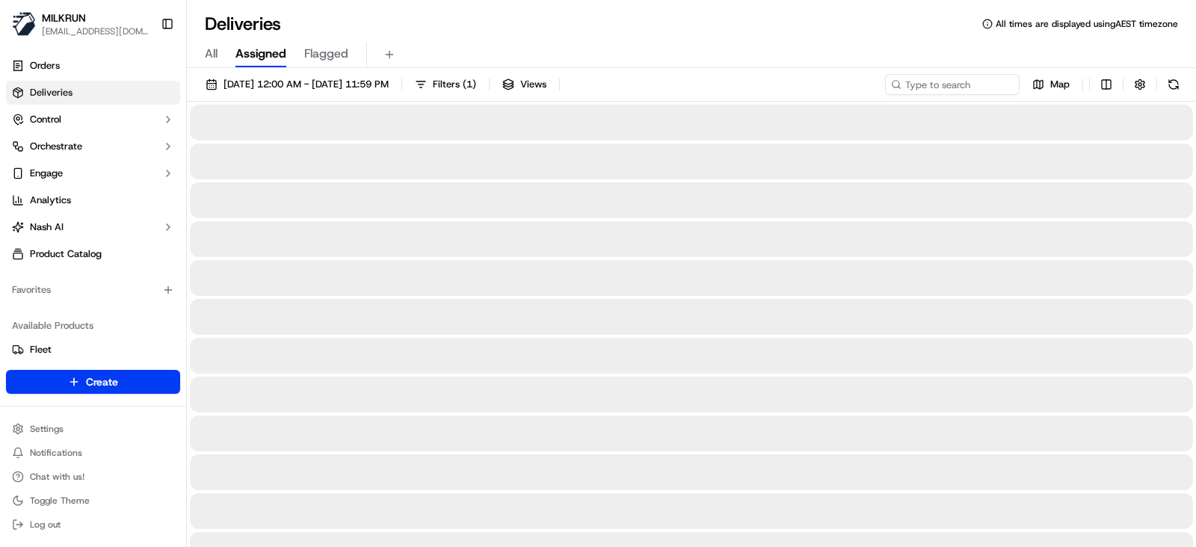
click at [214, 54] on span "All" at bounding box center [211, 54] width 13 height 18
click at [933, 88] on input at bounding box center [929, 84] width 179 height 21
paste input "05da39b8-9345-4aef-89c1-cd35bce2fffa"
type input "05da39b8-9345-4aef-89c1-cd35bce2fffa"
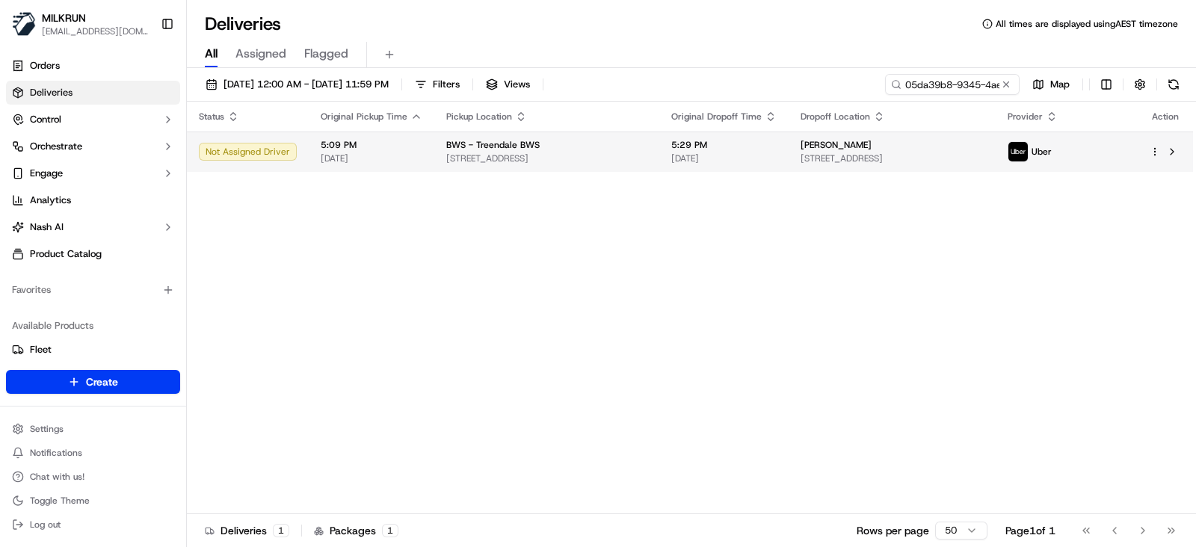
click at [620, 158] on span "[STREET_ADDRESS]" at bounding box center [546, 158] width 201 height 12
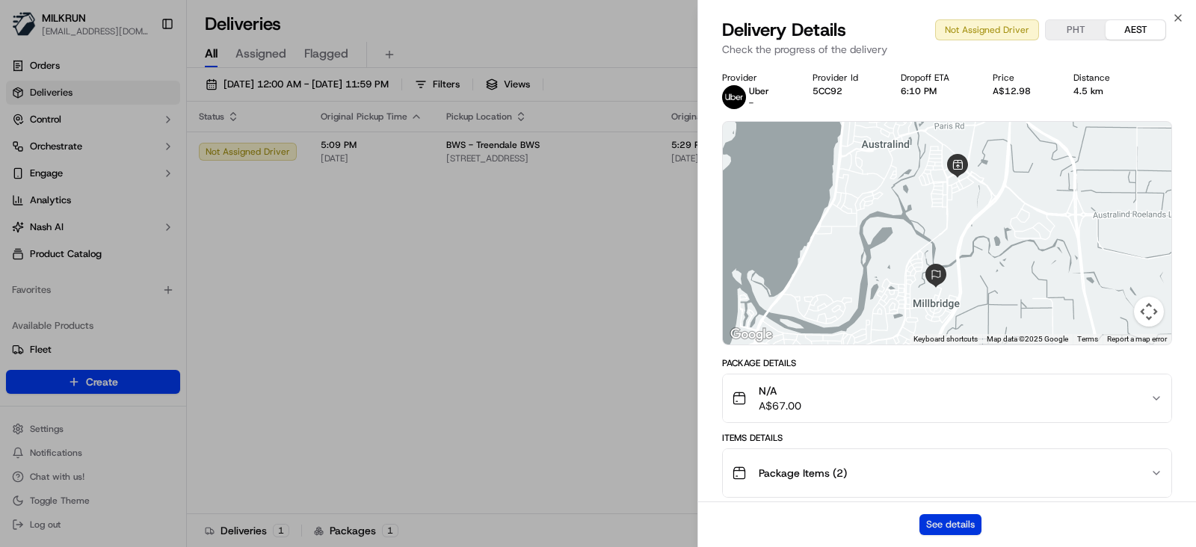
click at [961, 521] on button "See details" at bounding box center [950, 524] width 62 height 21
drag, startPoint x: 525, startPoint y: 374, endPoint x: 647, endPoint y: 155, distance: 249.9
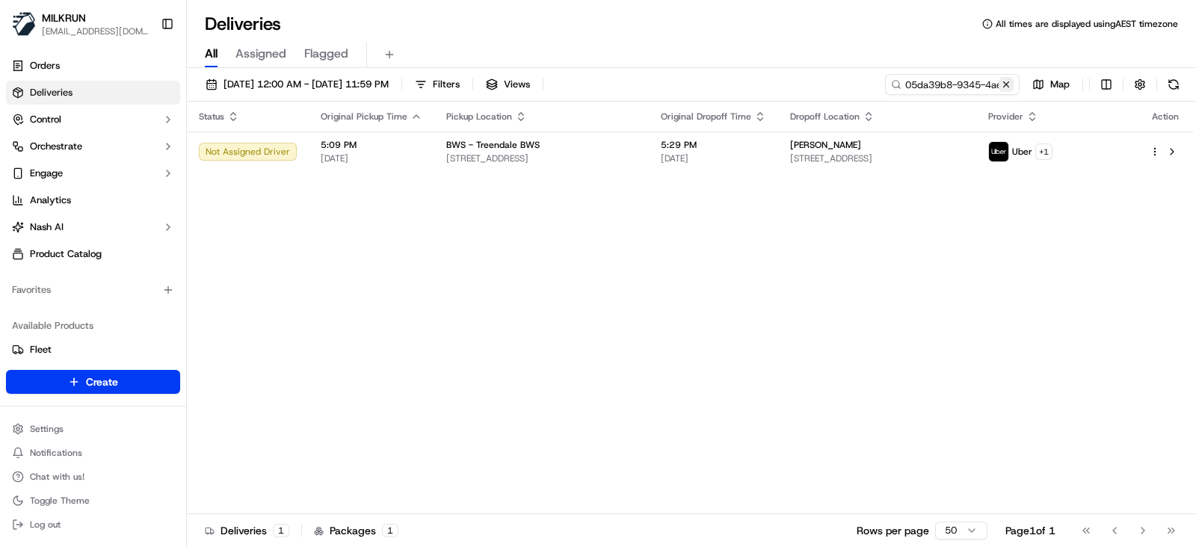
click at [1005, 87] on button at bounding box center [1006, 84] width 15 height 15
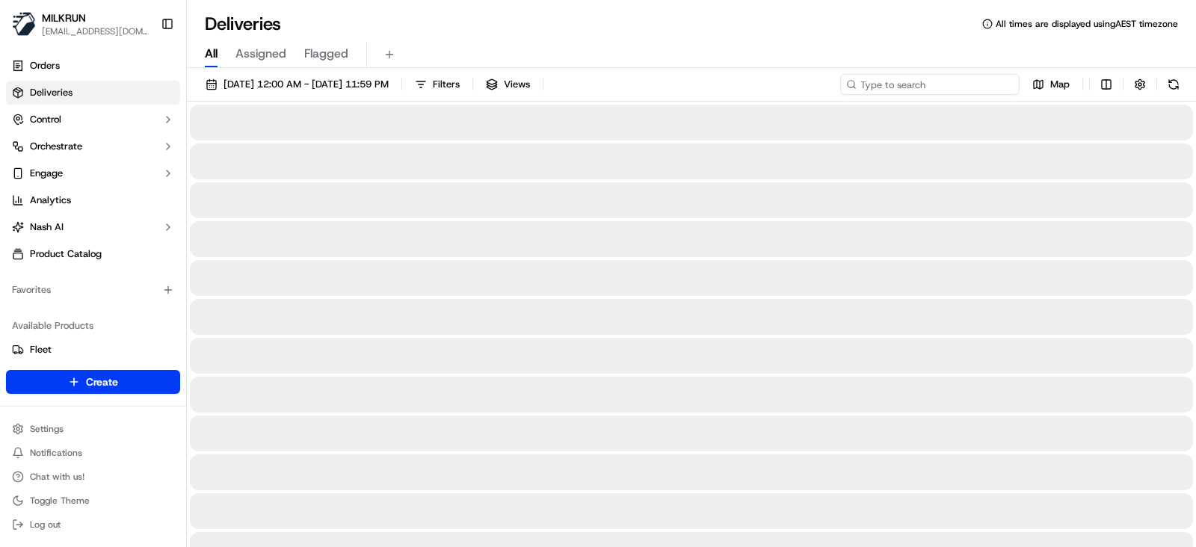
click at [921, 84] on input at bounding box center [929, 84] width 179 height 21
paste input "1ef557bb-03e1-4405-bc53-962b2588276b"
type input "1ef557bb-03e1-4405-bc53-962b2588276b"
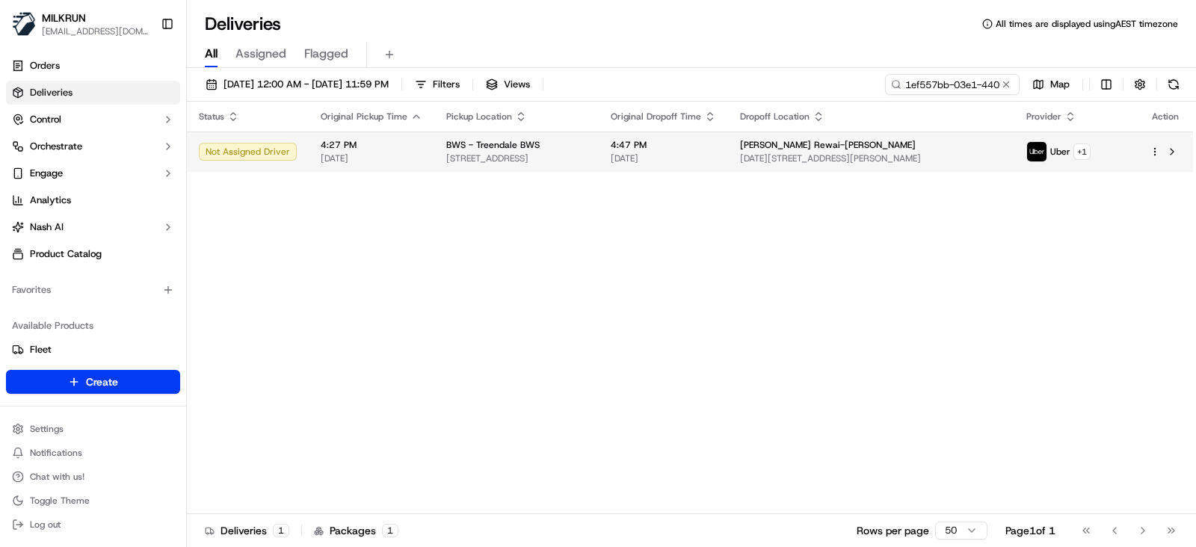
click at [579, 152] on span "[STREET_ADDRESS]" at bounding box center [516, 158] width 141 height 12
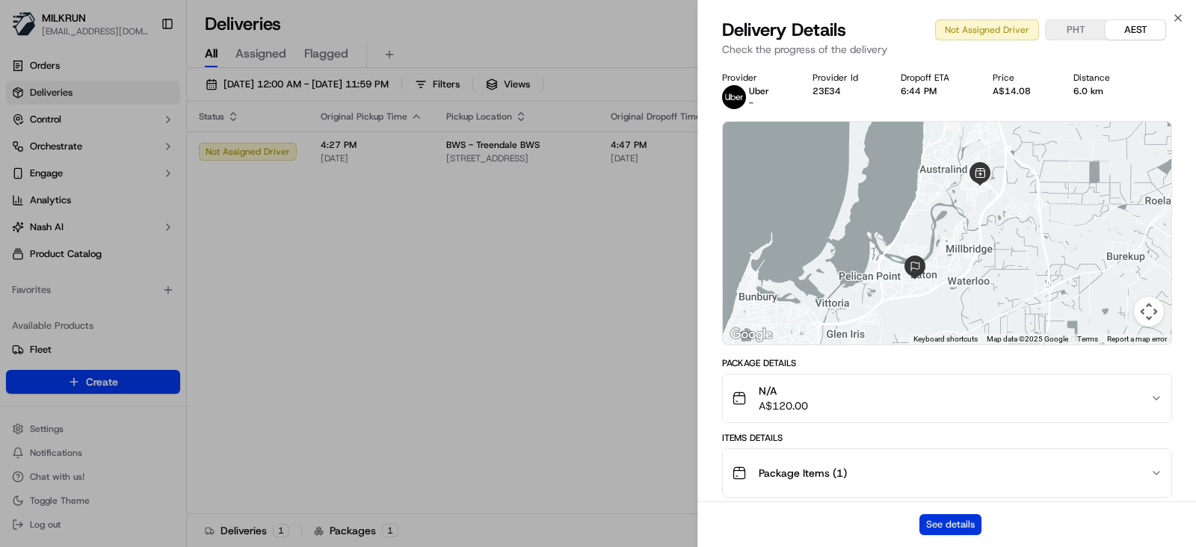
click at [963, 528] on button "See details" at bounding box center [950, 524] width 62 height 21
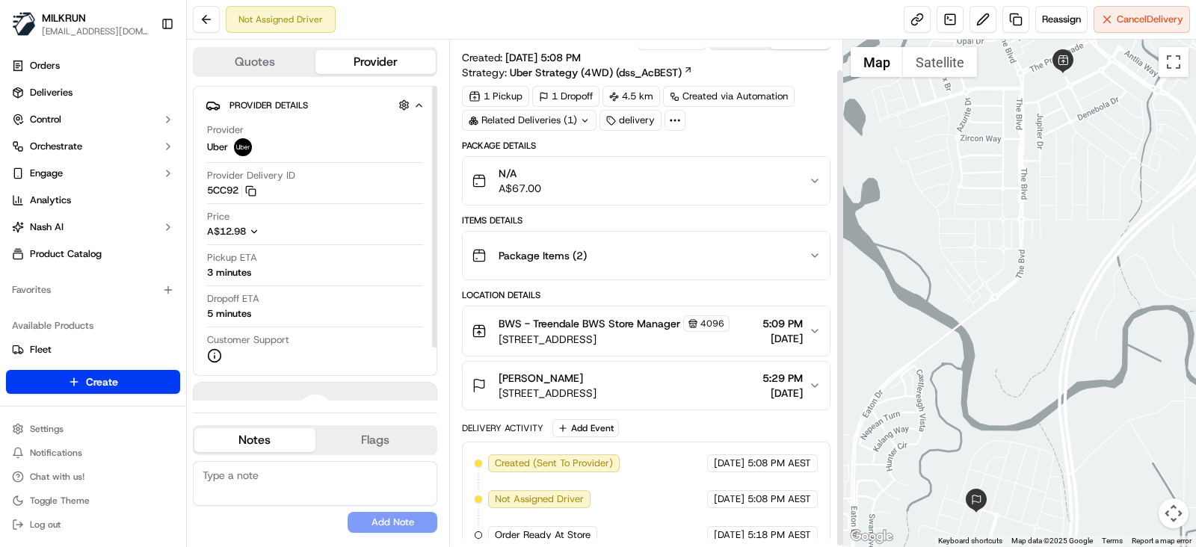
scroll to position [33, 0]
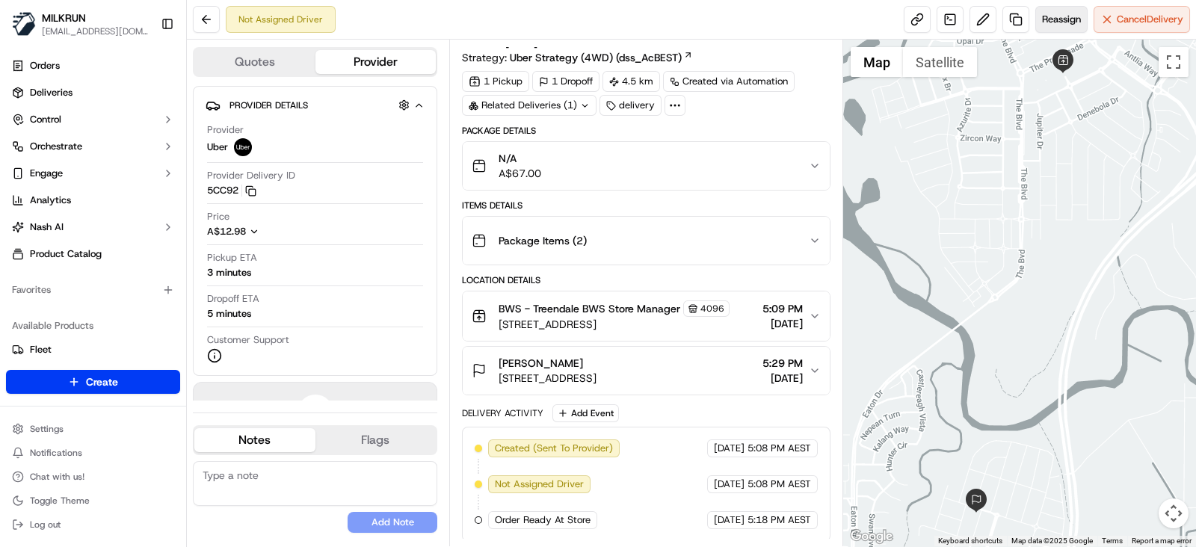
click at [1060, 20] on span "Reassign" at bounding box center [1061, 19] width 39 height 13
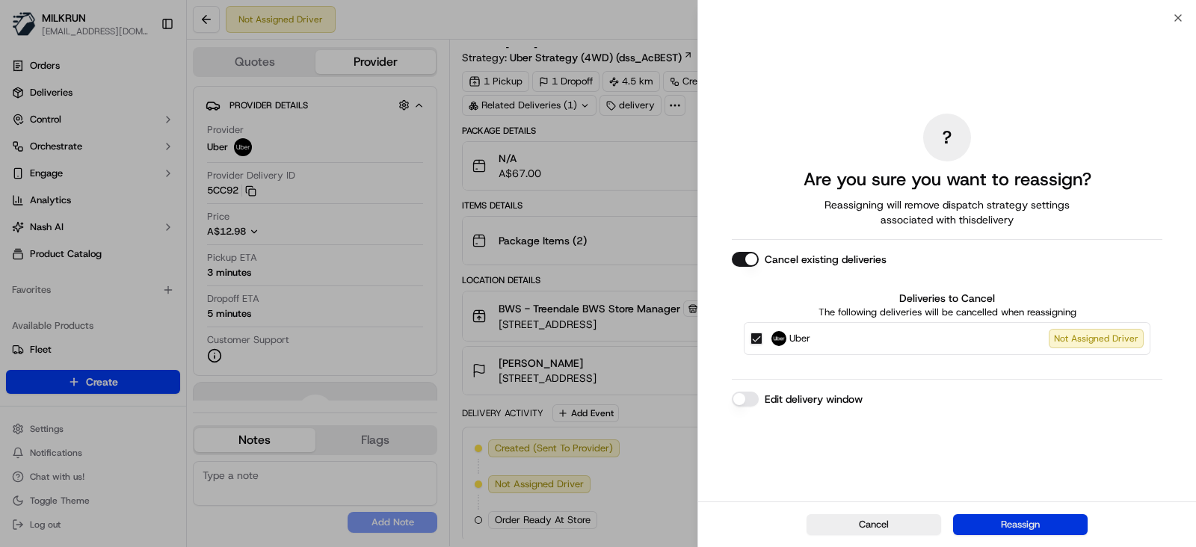
click at [1026, 521] on button "Reassign" at bounding box center [1020, 524] width 135 height 21
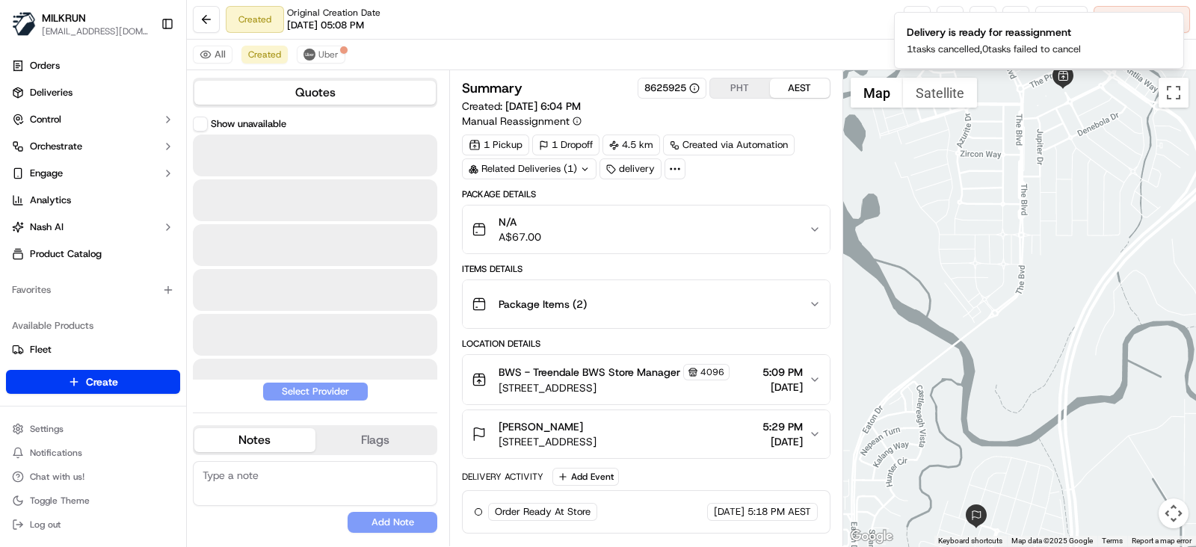
scroll to position [0, 0]
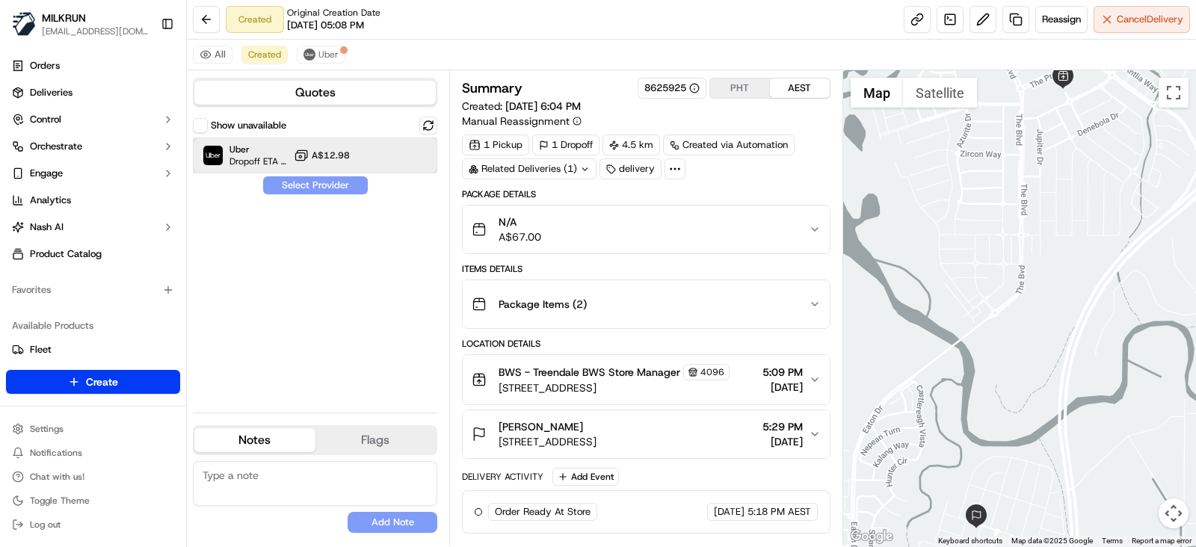
click at [371, 155] on div "Uber Dropoff ETA 40 minutes A$12.98" at bounding box center [315, 156] width 244 height 36
click at [329, 185] on button "Assign Provider" at bounding box center [315, 185] width 106 height 18
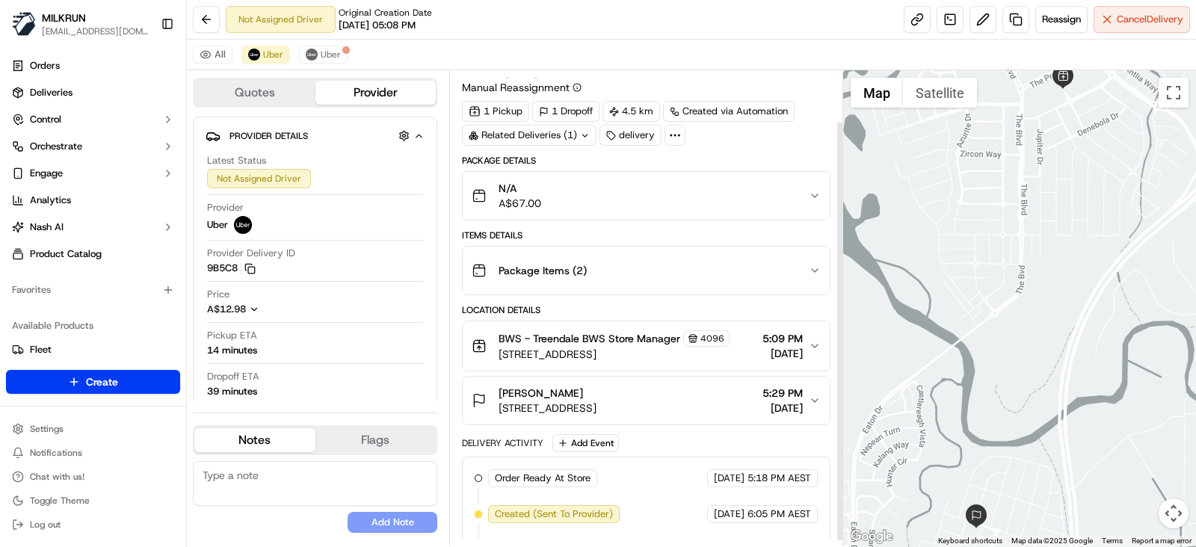
scroll to position [64, 0]
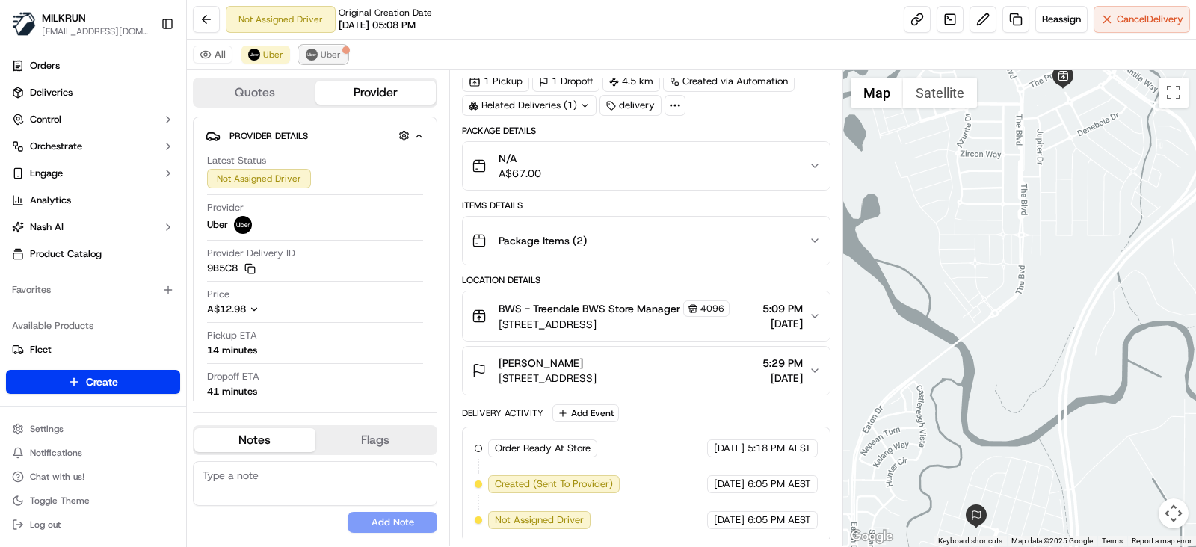
click at [327, 50] on span "Uber" at bounding box center [331, 55] width 20 height 12
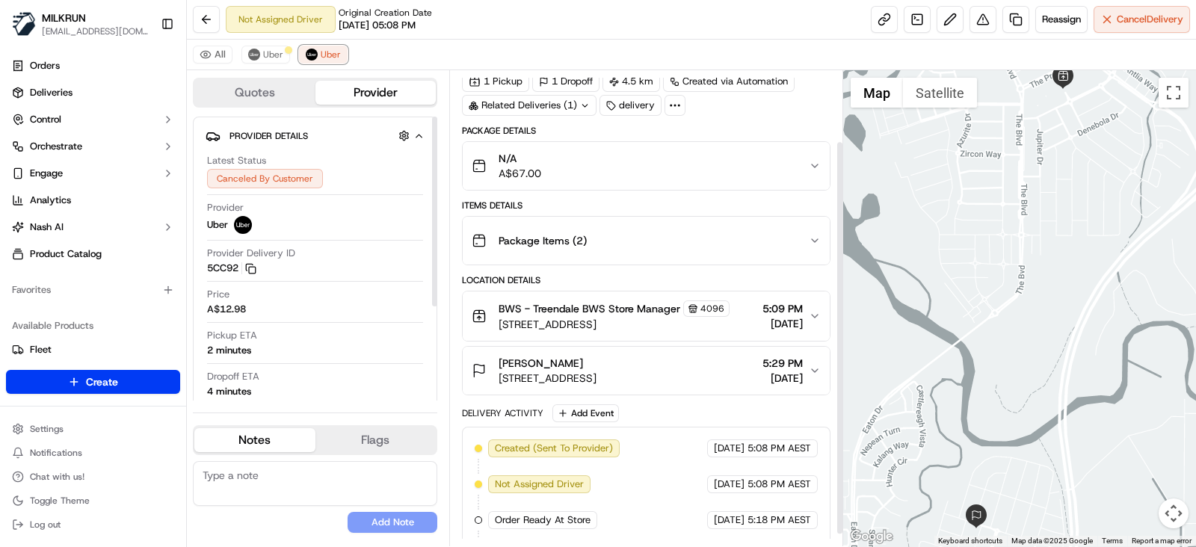
scroll to position [99, 0]
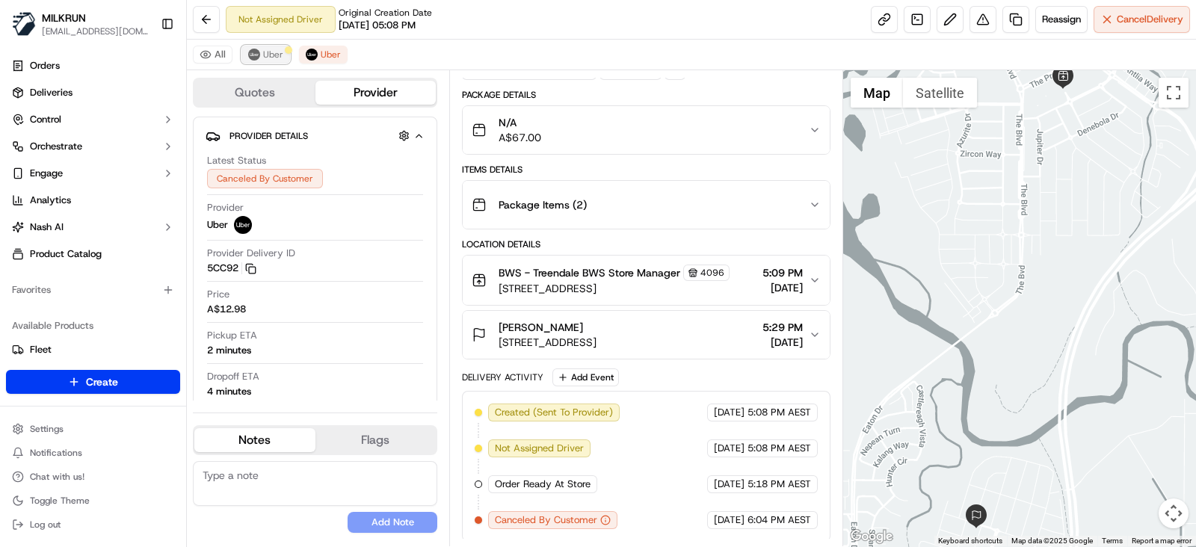
click at [274, 46] on button "Uber" at bounding box center [265, 55] width 49 height 18
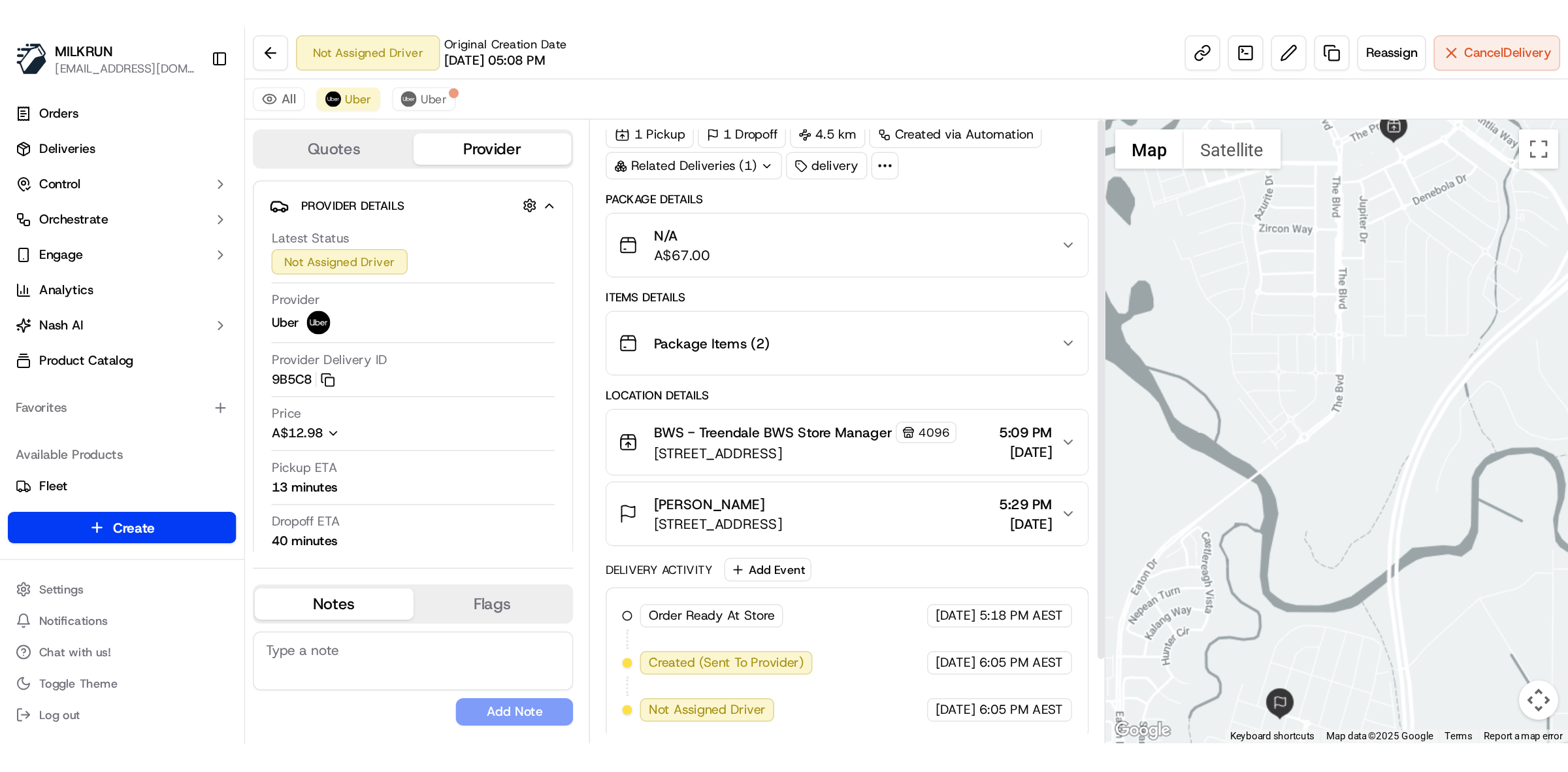
scroll to position [0, 0]
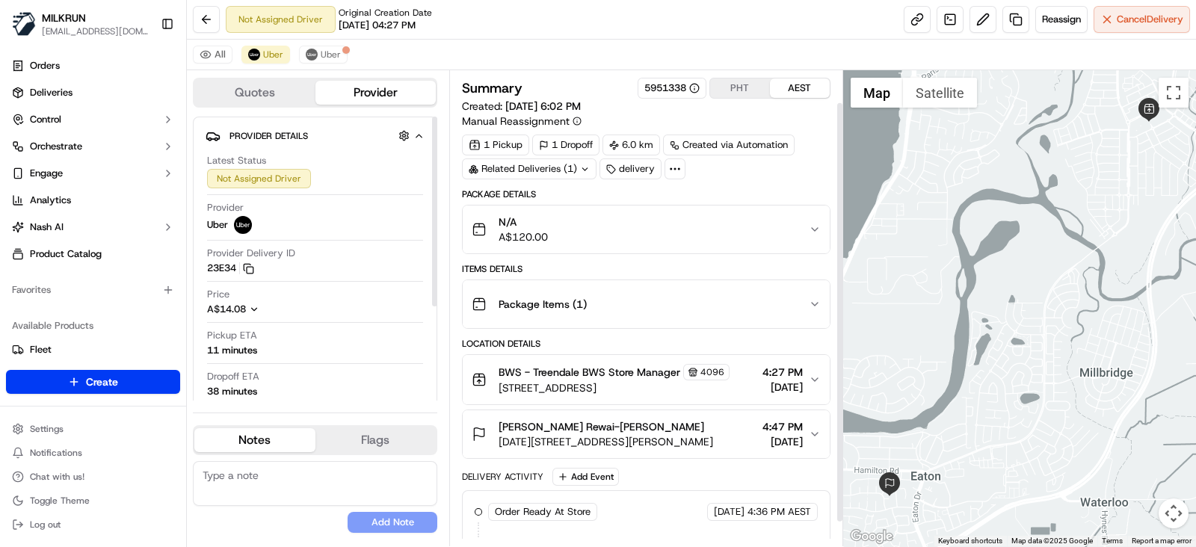
scroll to position [64, 0]
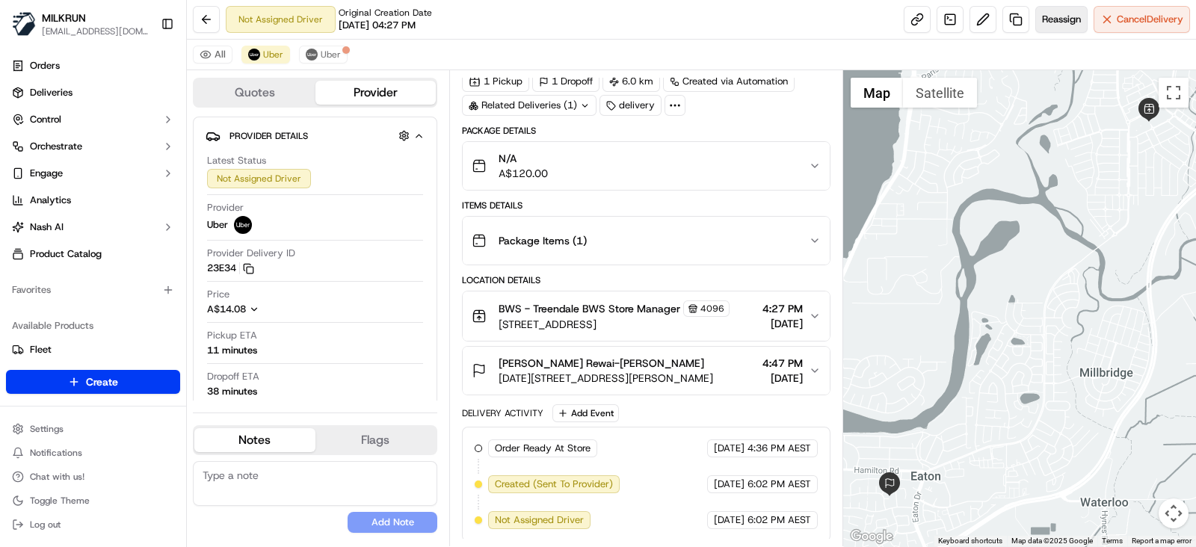
click at [1067, 20] on span "Reassign" at bounding box center [1061, 19] width 39 height 13
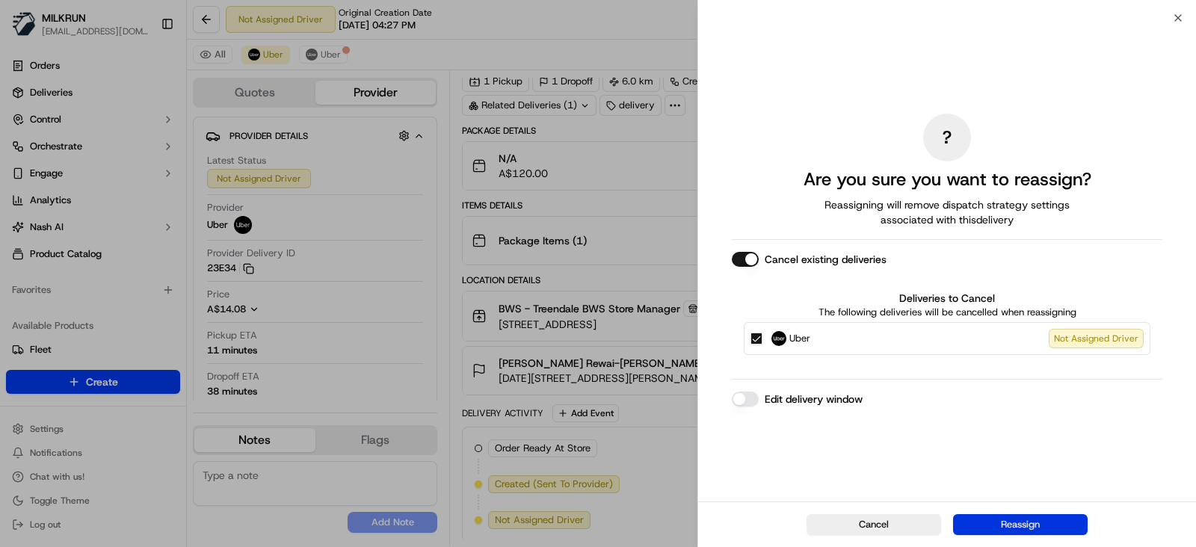
click at [1025, 513] on div "Cancel Reassign" at bounding box center [947, 525] width 498 height 46
click at [1042, 522] on button "Reassign" at bounding box center [1020, 524] width 135 height 21
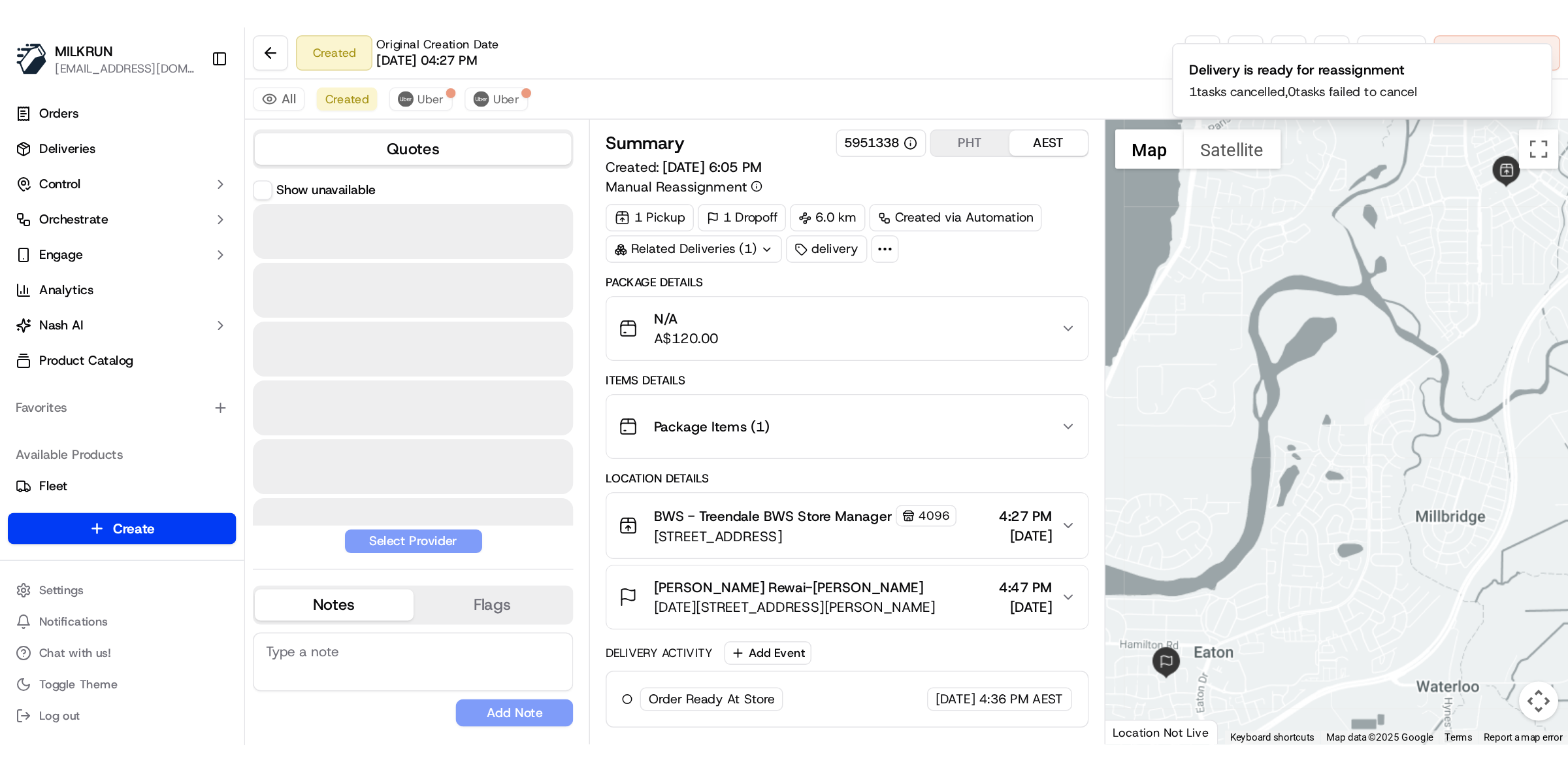
scroll to position [0, 0]
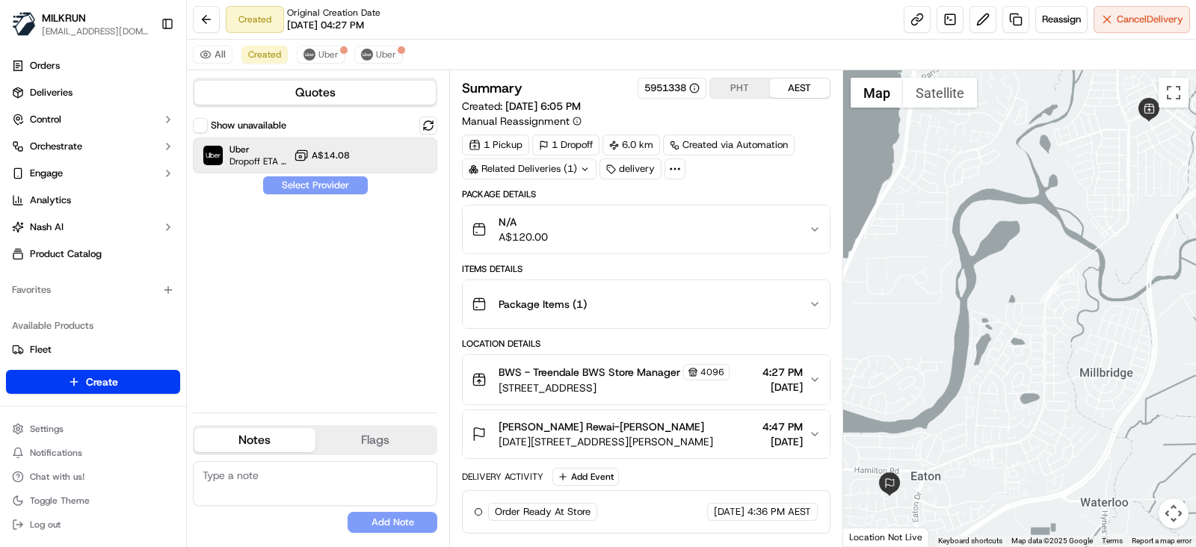
click at [348, 159] on span "A$14.08" at bounding box center [331, 155] width 38 height 12
click at [326, 179] on button "Assign Provider" at bounding box center [315, 185] width 106 height 18
